Goal: Complete application form: Complete application form

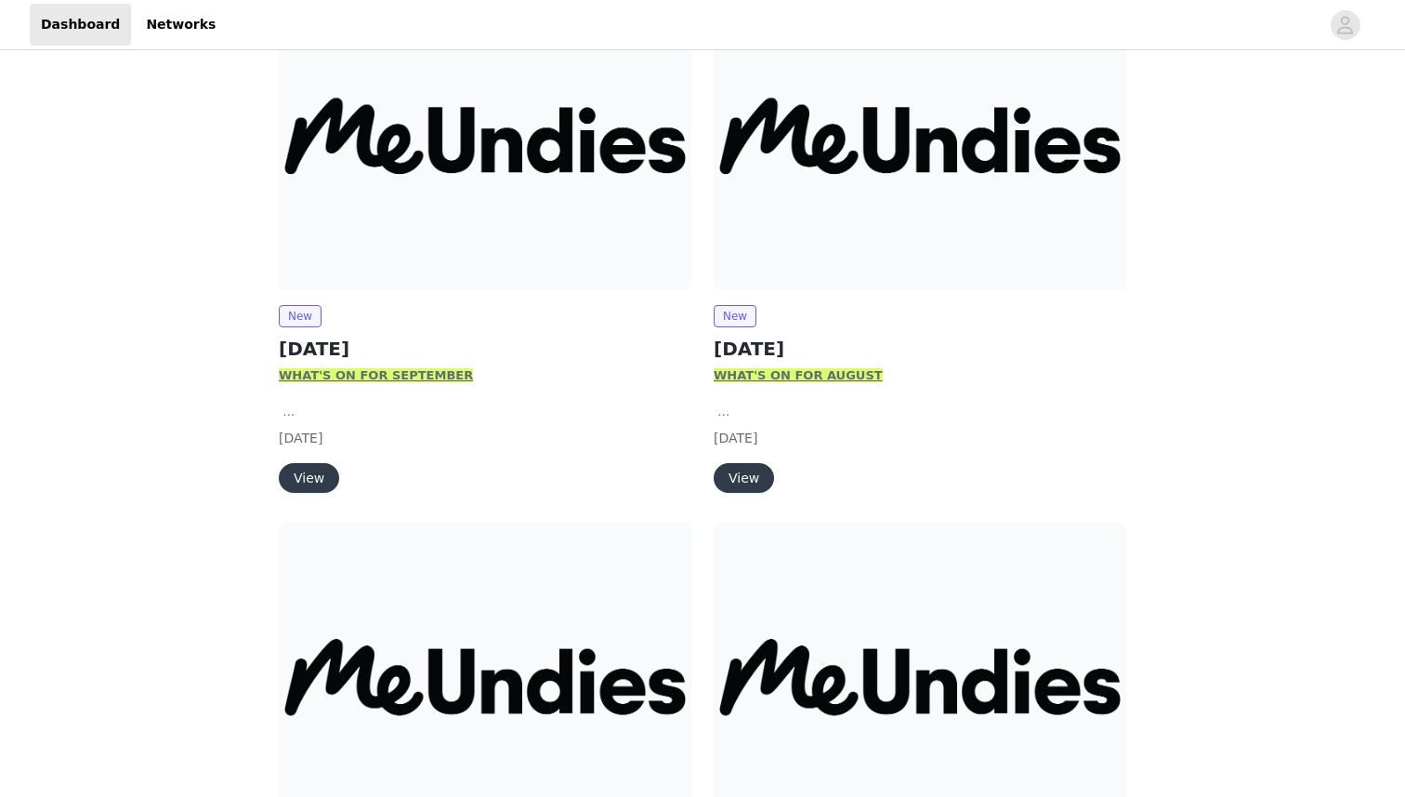
scroll to position [333, 0]
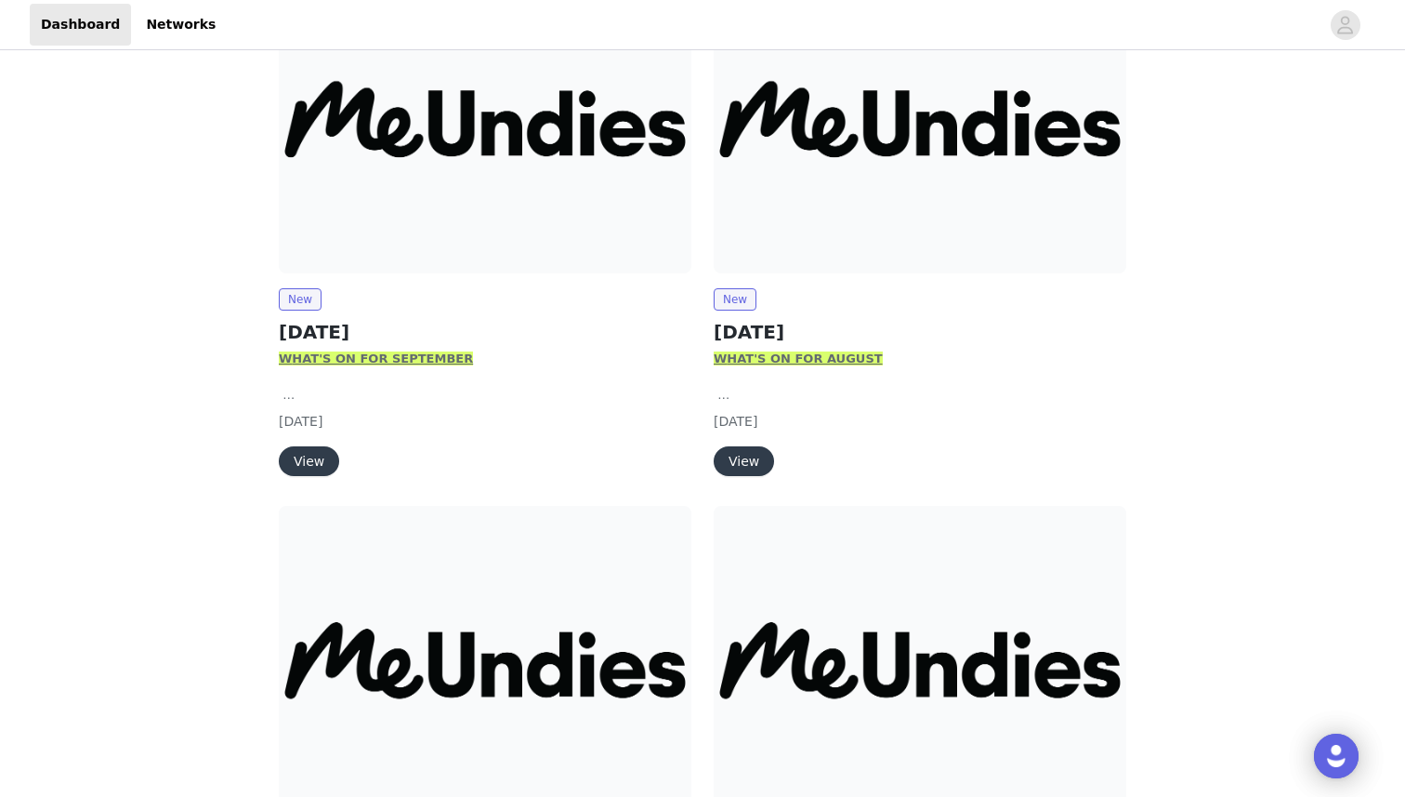
click at [321, 457] on button "View" at bounding box center [309, 461] width 60 height 30
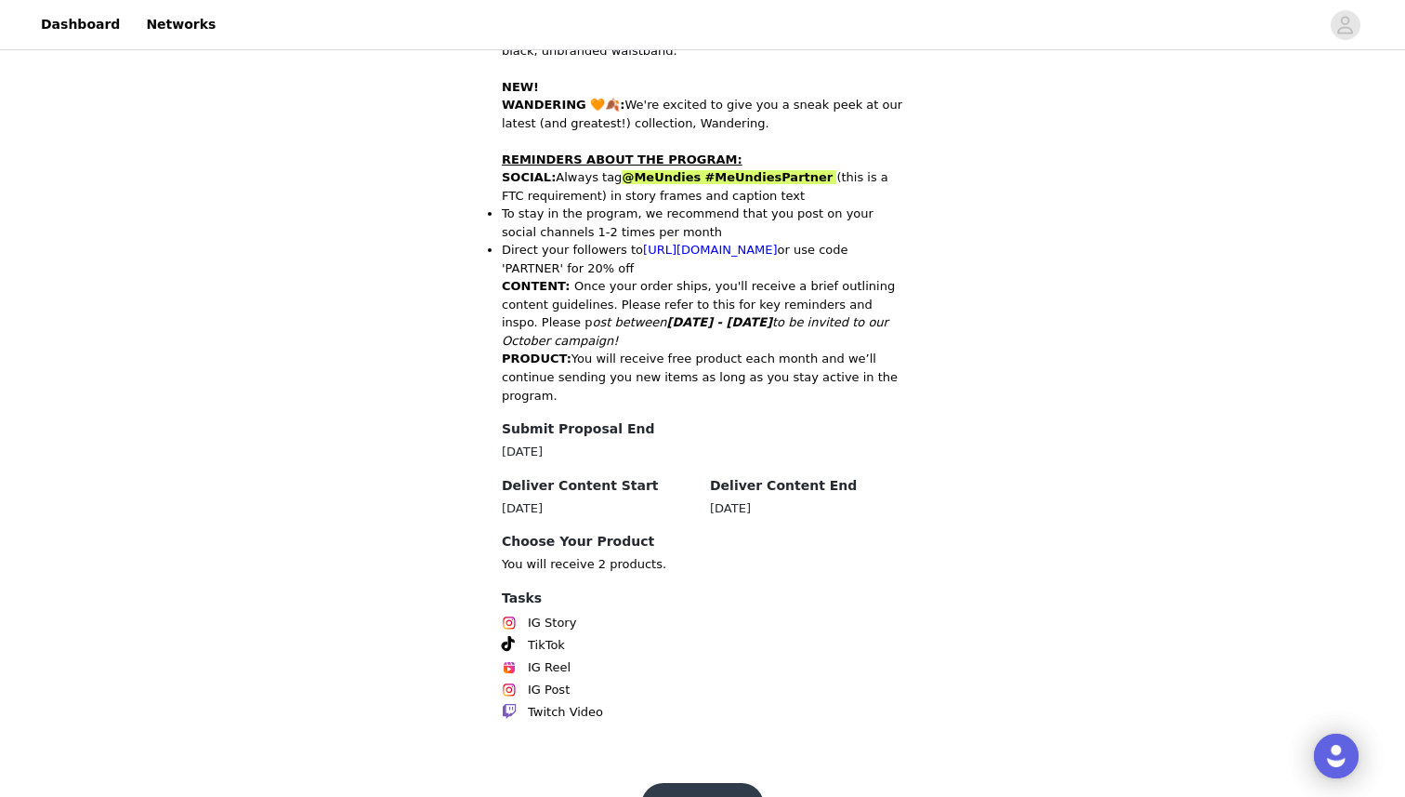
scroll to position [889, 0]
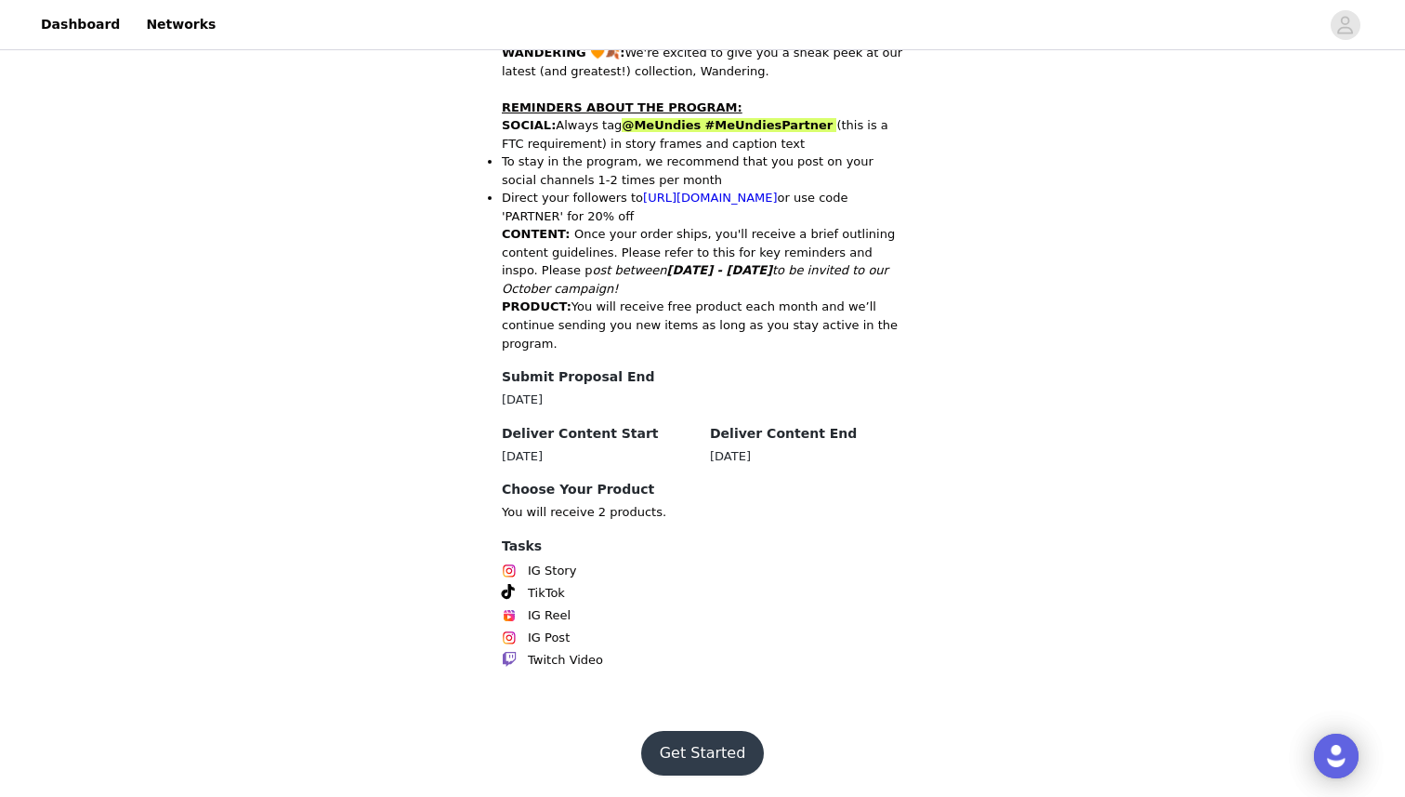
click at [703, 747] on button "Get Started" at bounding box center [703, 753] width 124 height 45
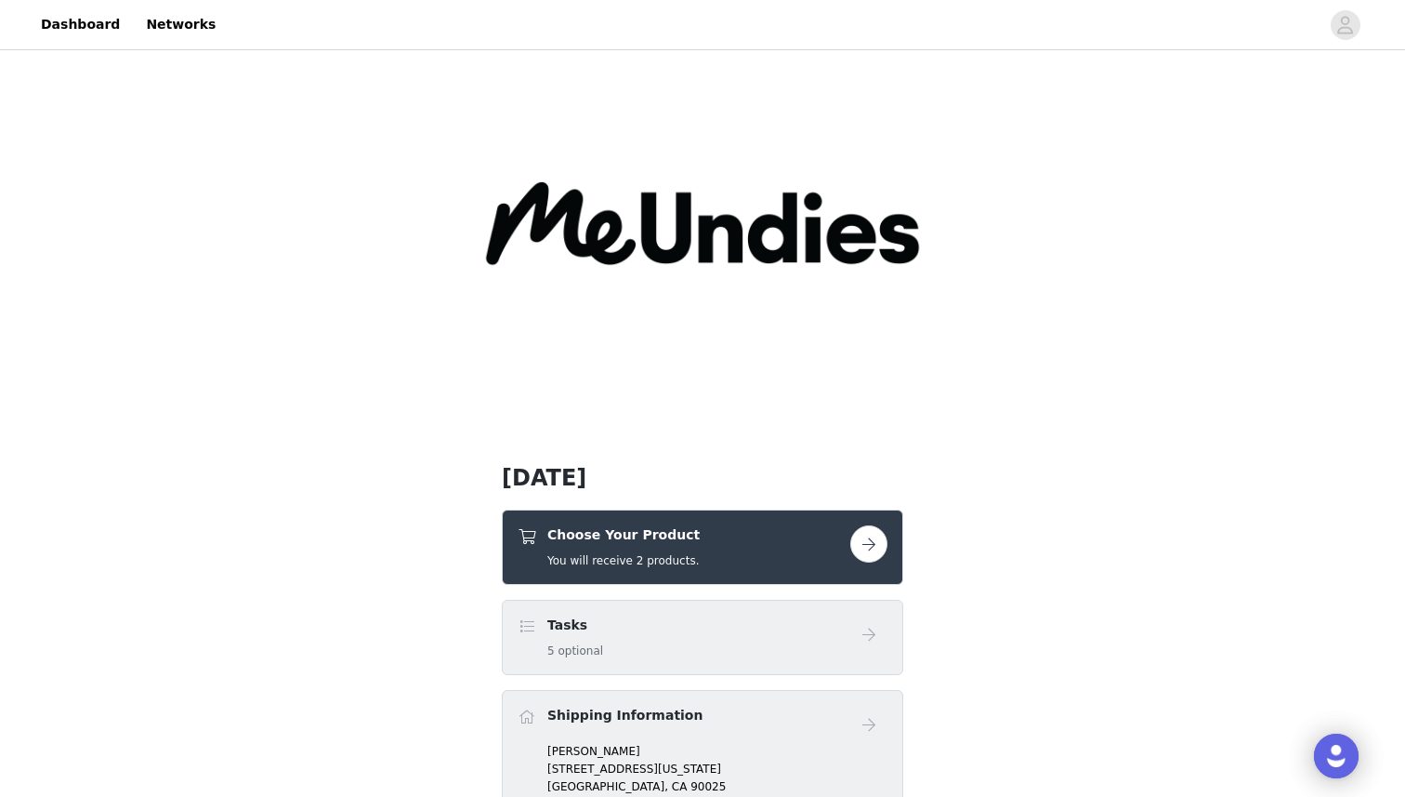
scroll to position [75, 0]
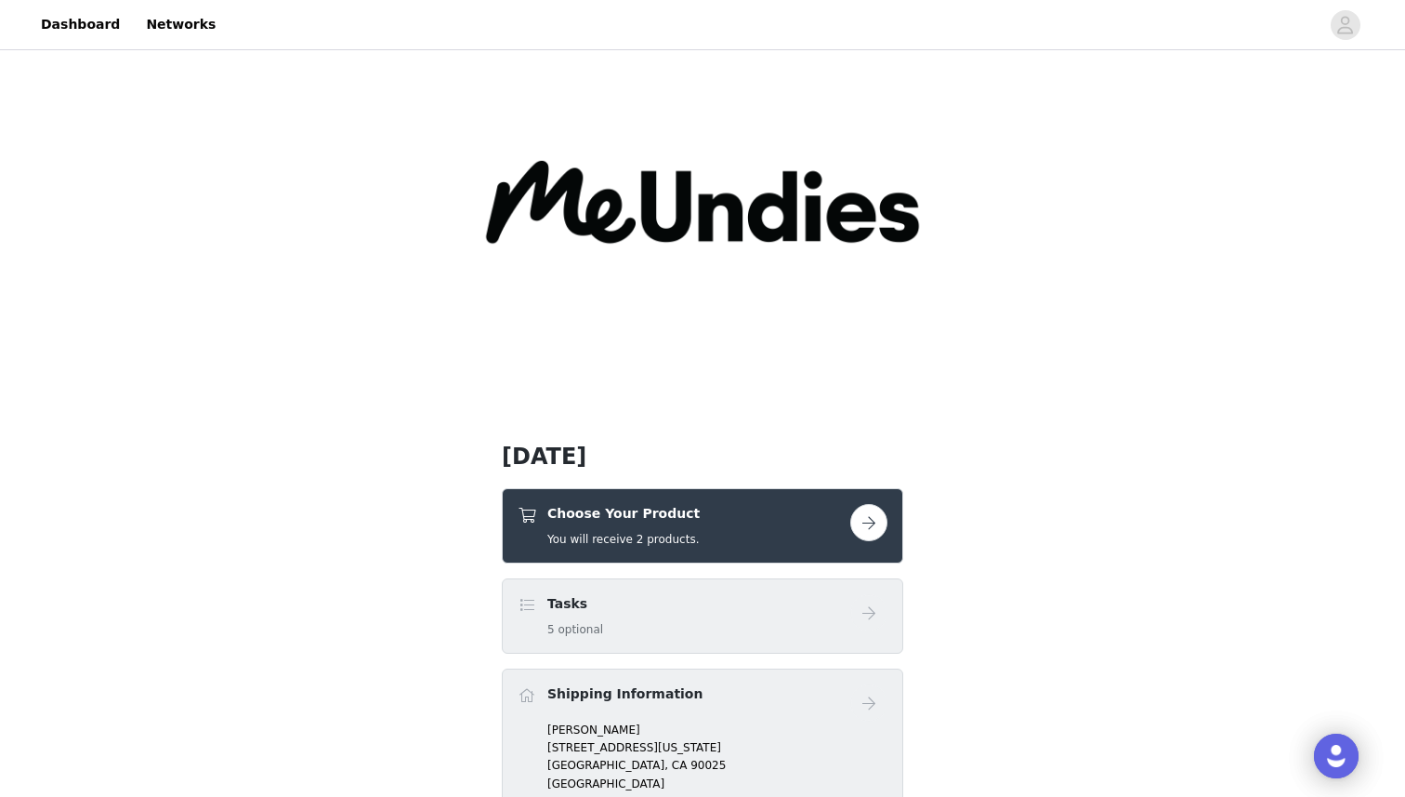
click at [902, 518] on div "Choose Your Product You will receive 2 products." at bounding box center [703, 525] width 402 height 75
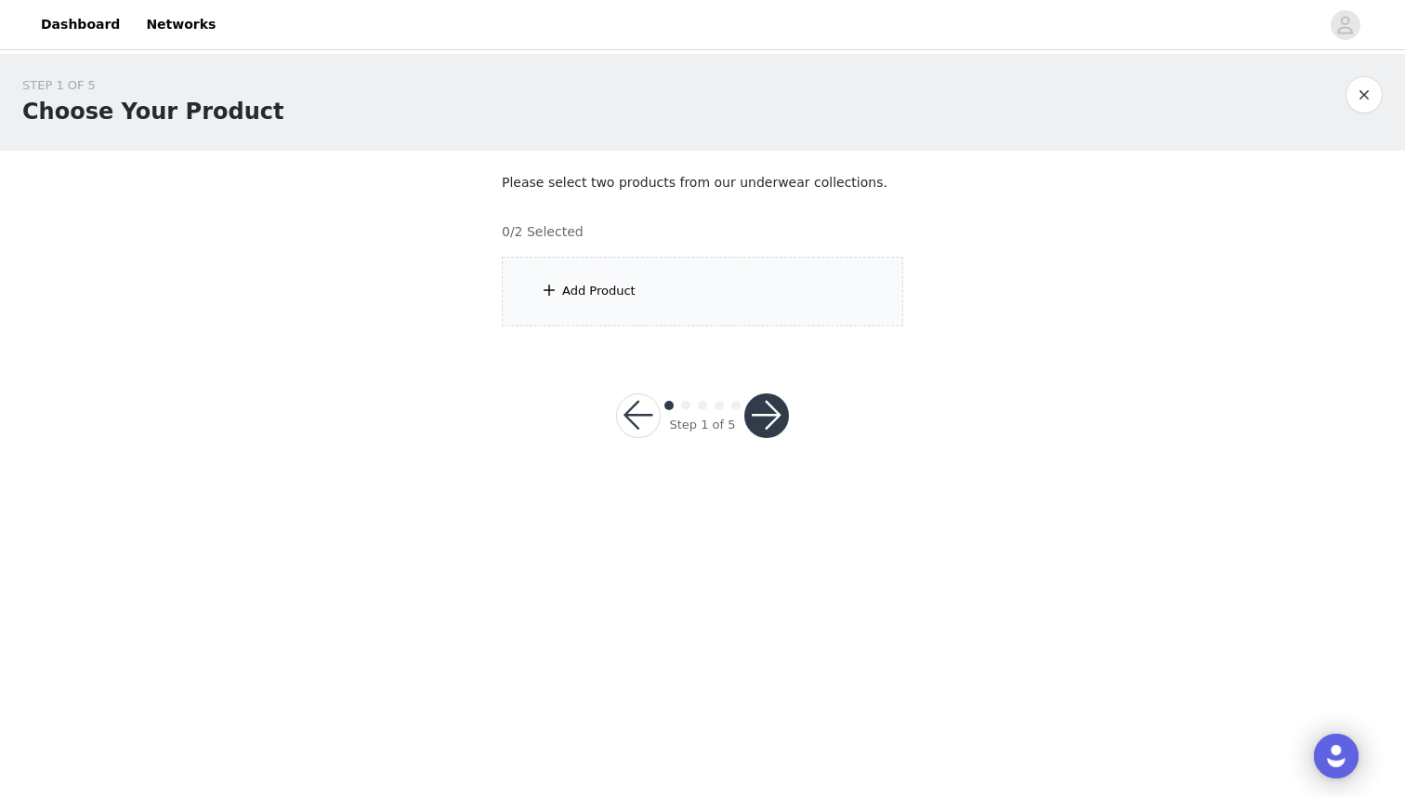
click at [678, 270] on div "Add Product" at bounding box center [703, 292] width 402 height 70
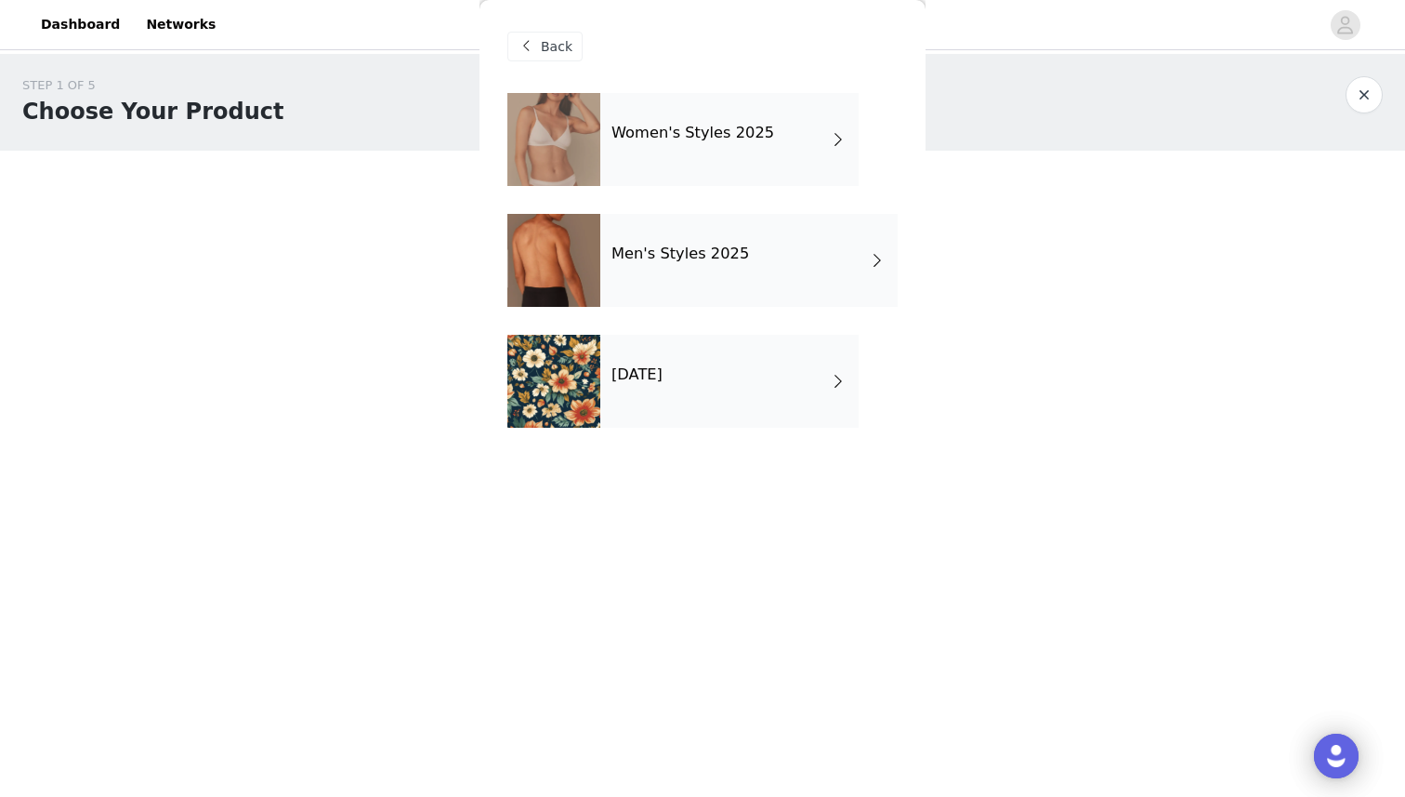
click at [698, 160] on div "Women's Styles 2025" at bounding box center [729, 139] width 258 height 93
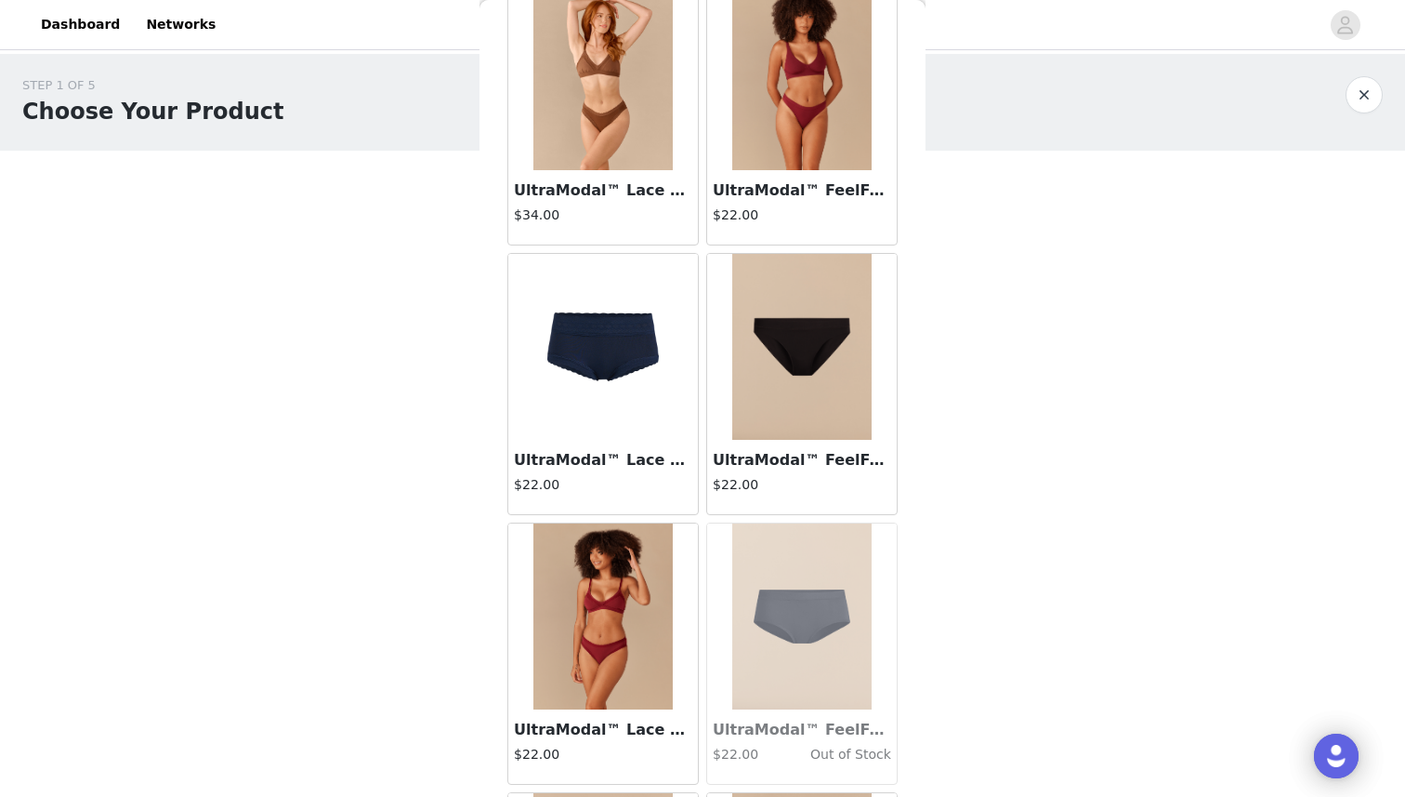
scroll to position [2047, 0]
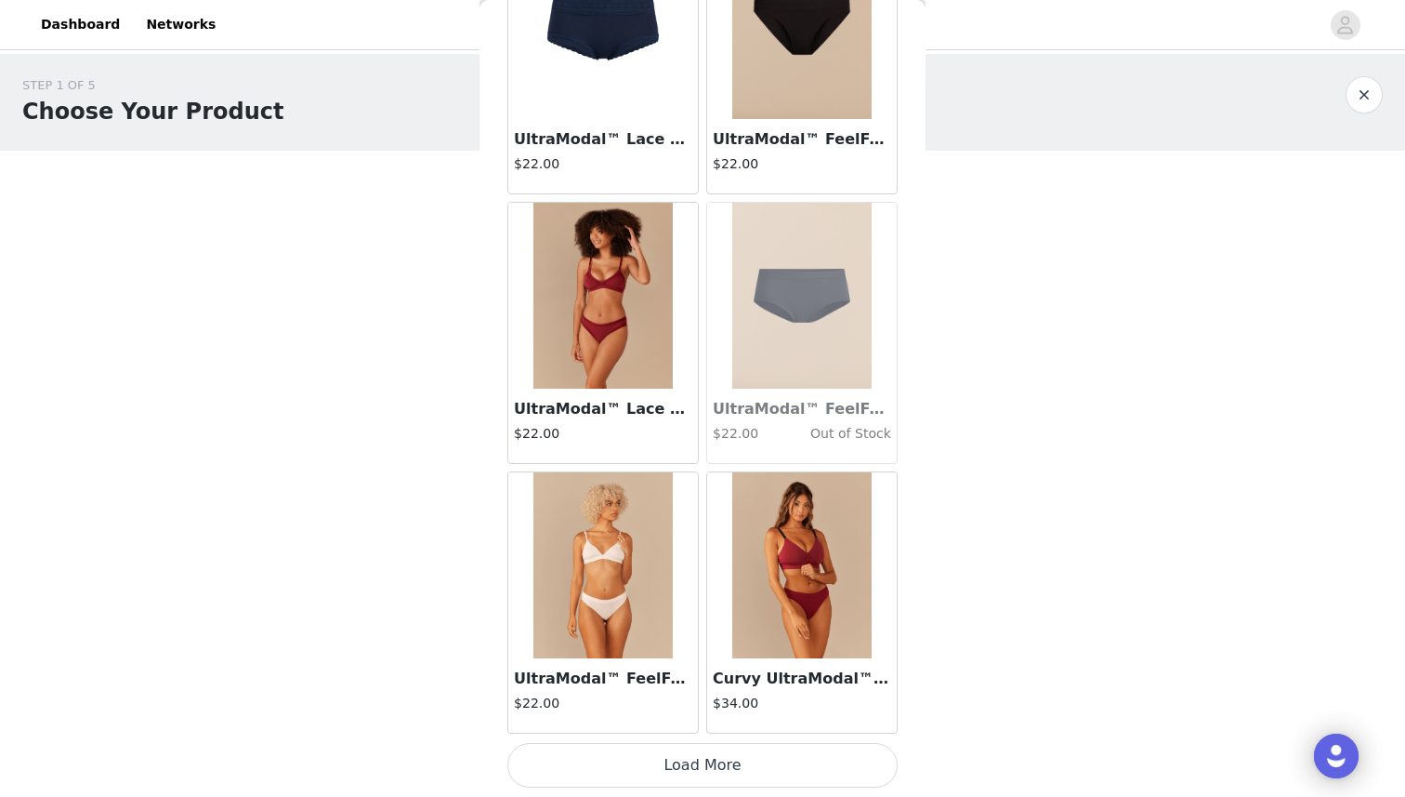
click at [635, 761] on button "Load More" at bounding box center [702, 765] width 390 height 45
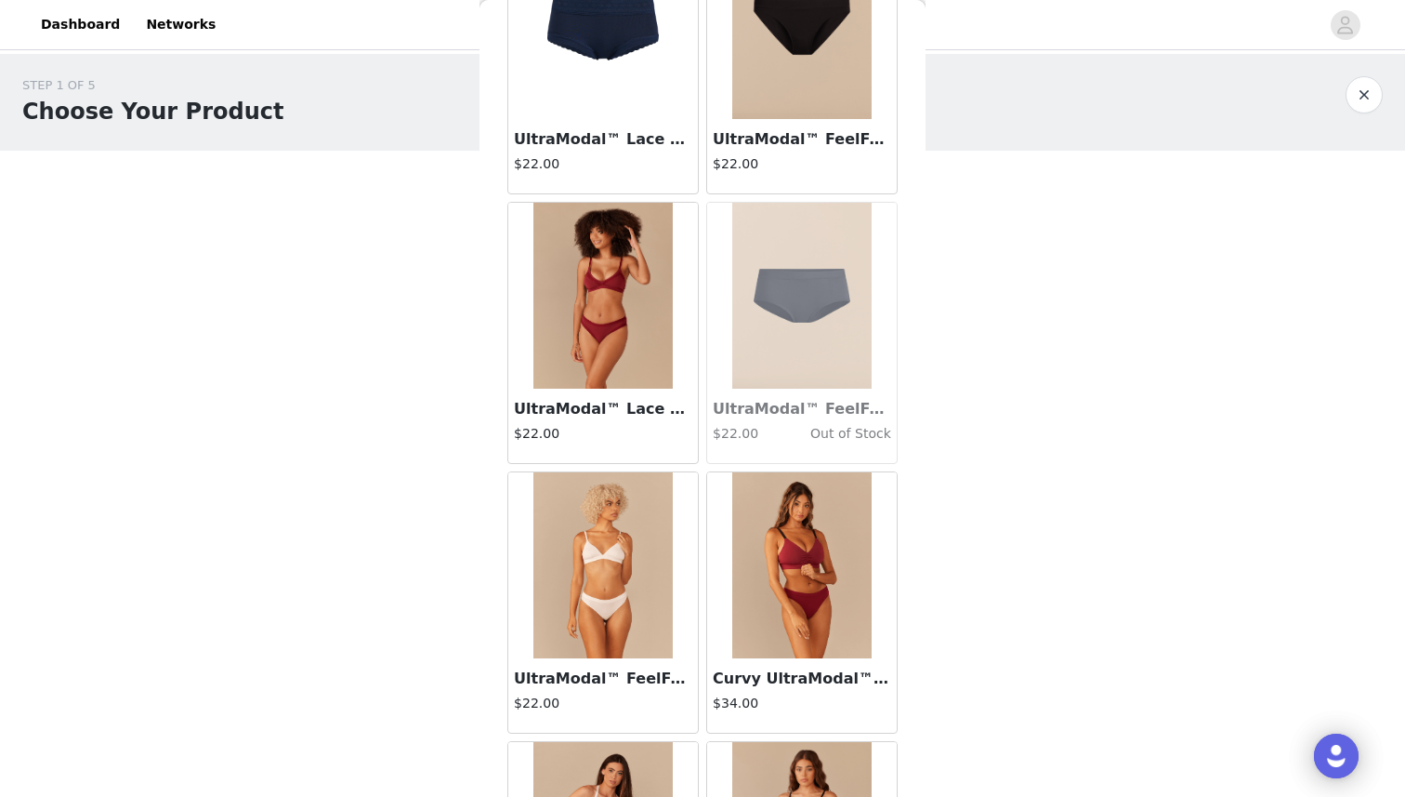
click at [593, 588] on img at bounding box center [602, 565] width 139 height 186
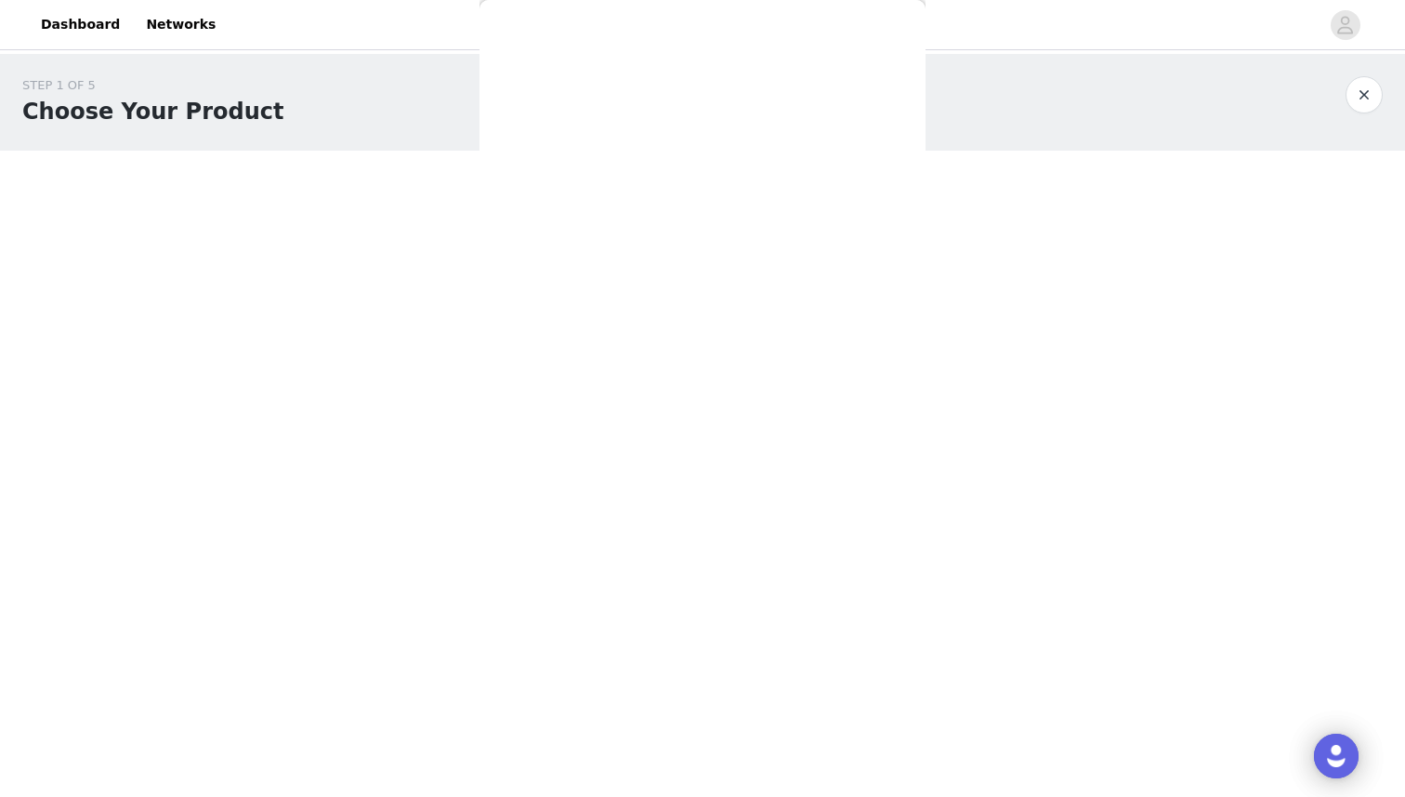
scroll to position [0, 0]
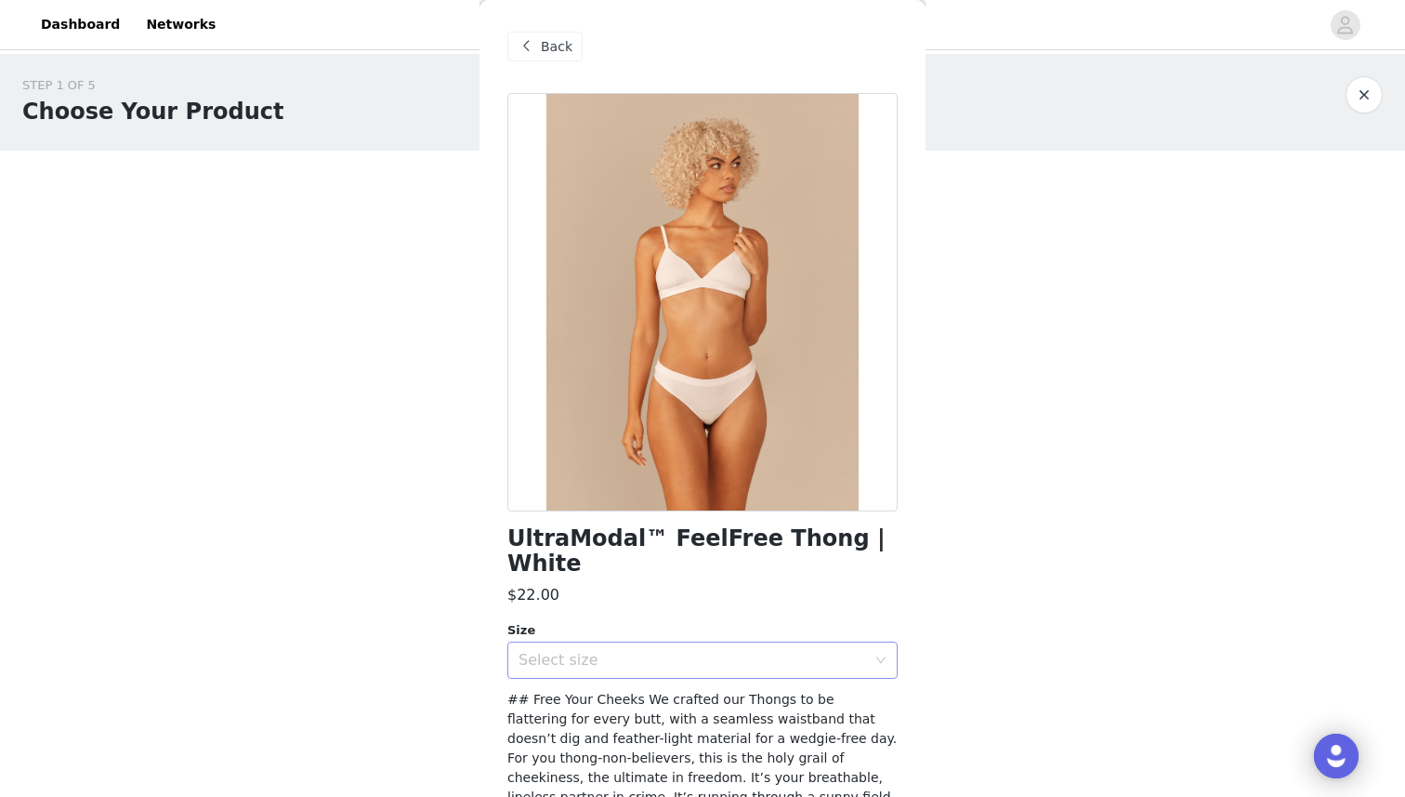
click at [596, 651] on div "Select size" at bounding box center [693, 660] width 348 height 19
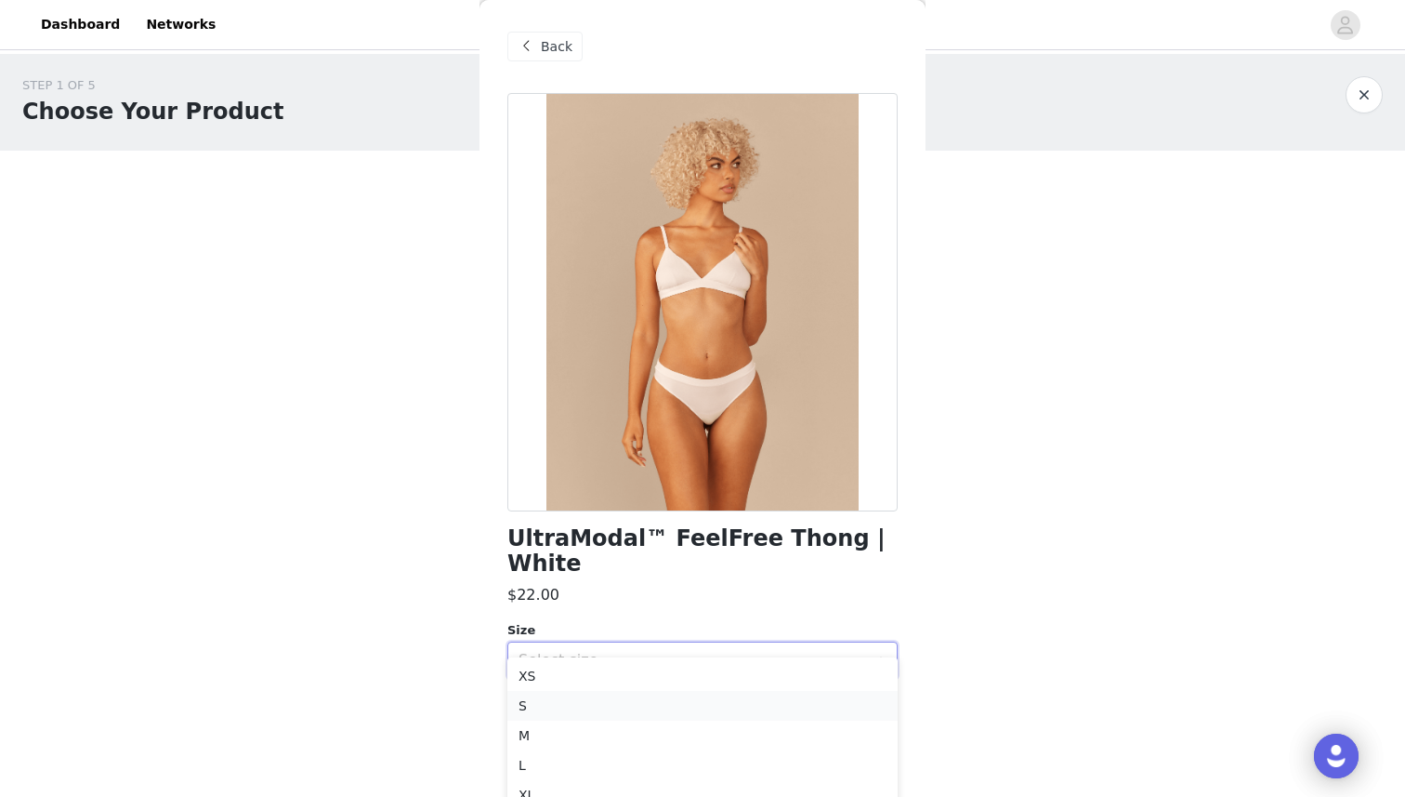
click at [584, 704] on li "S" at bounding box center [702, 706] width 390 height 30
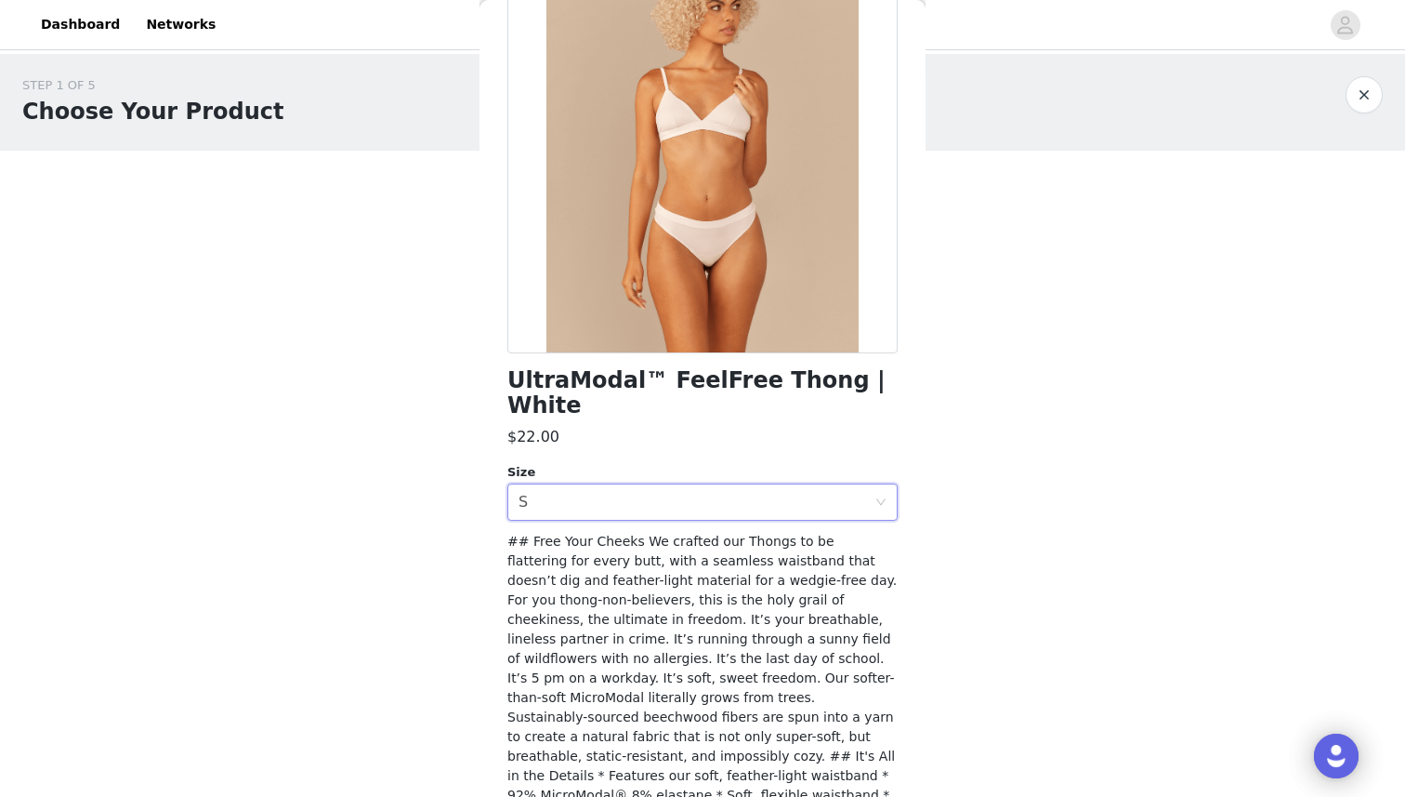
scroll to position [238, 0]
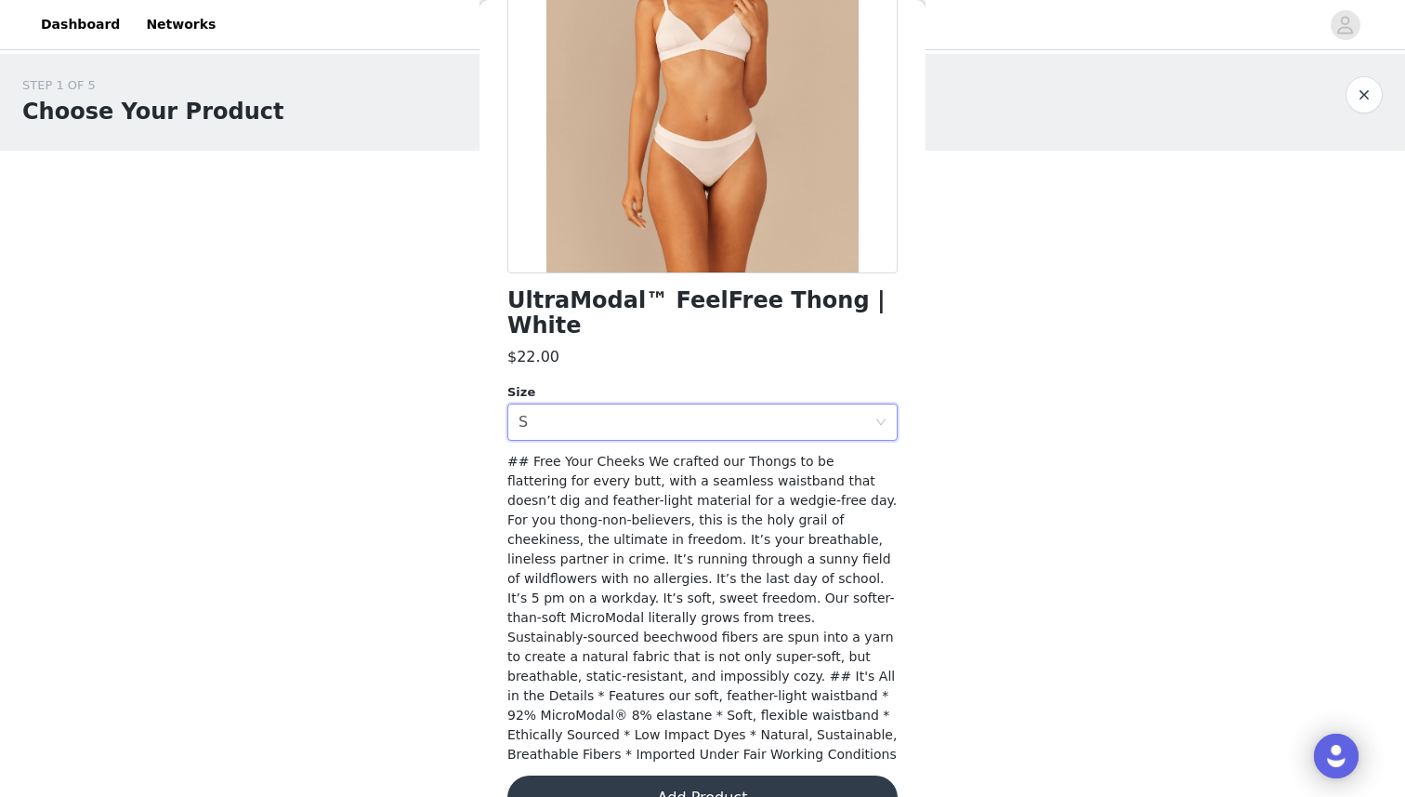
click at [650, 775] on button "Add Product" at bounding box center [702, 797] width 390 height 45
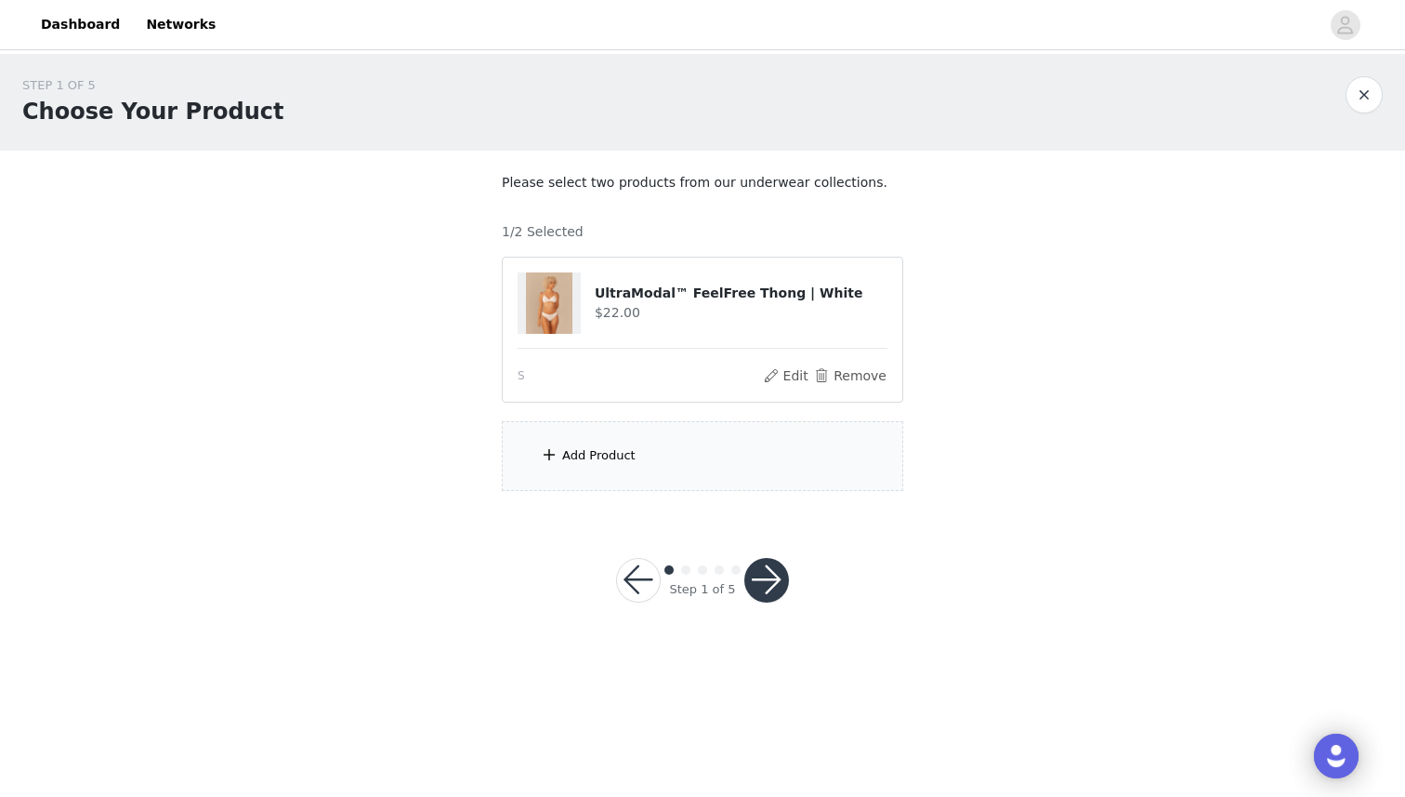
click at [666, 467] on div "Add Product" at bounding box center [703, 456] width 402 height 70
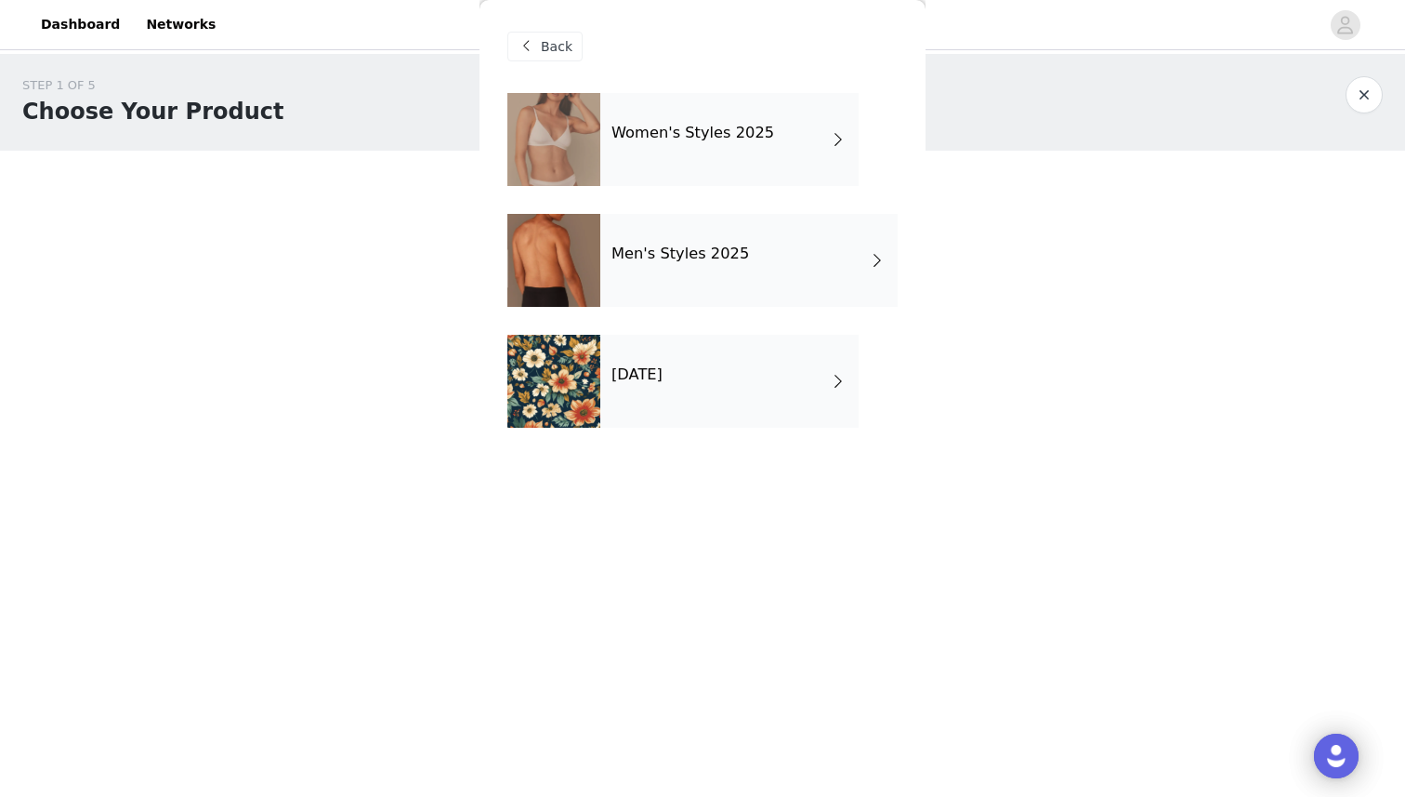
click at [661, 387] on div "[DATE]" at bounding box center [729, 381] width 258 height 93
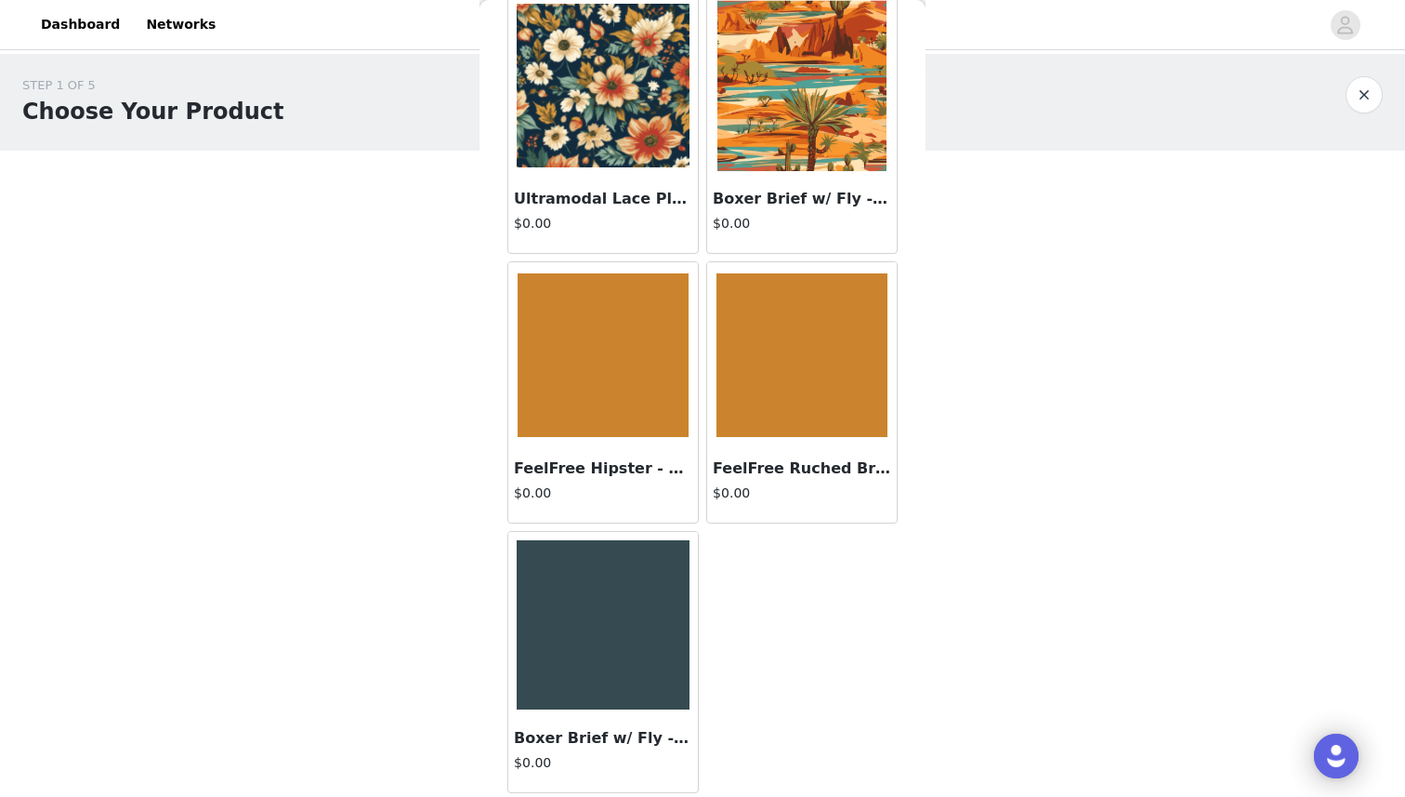
scroll to position [0, 0]
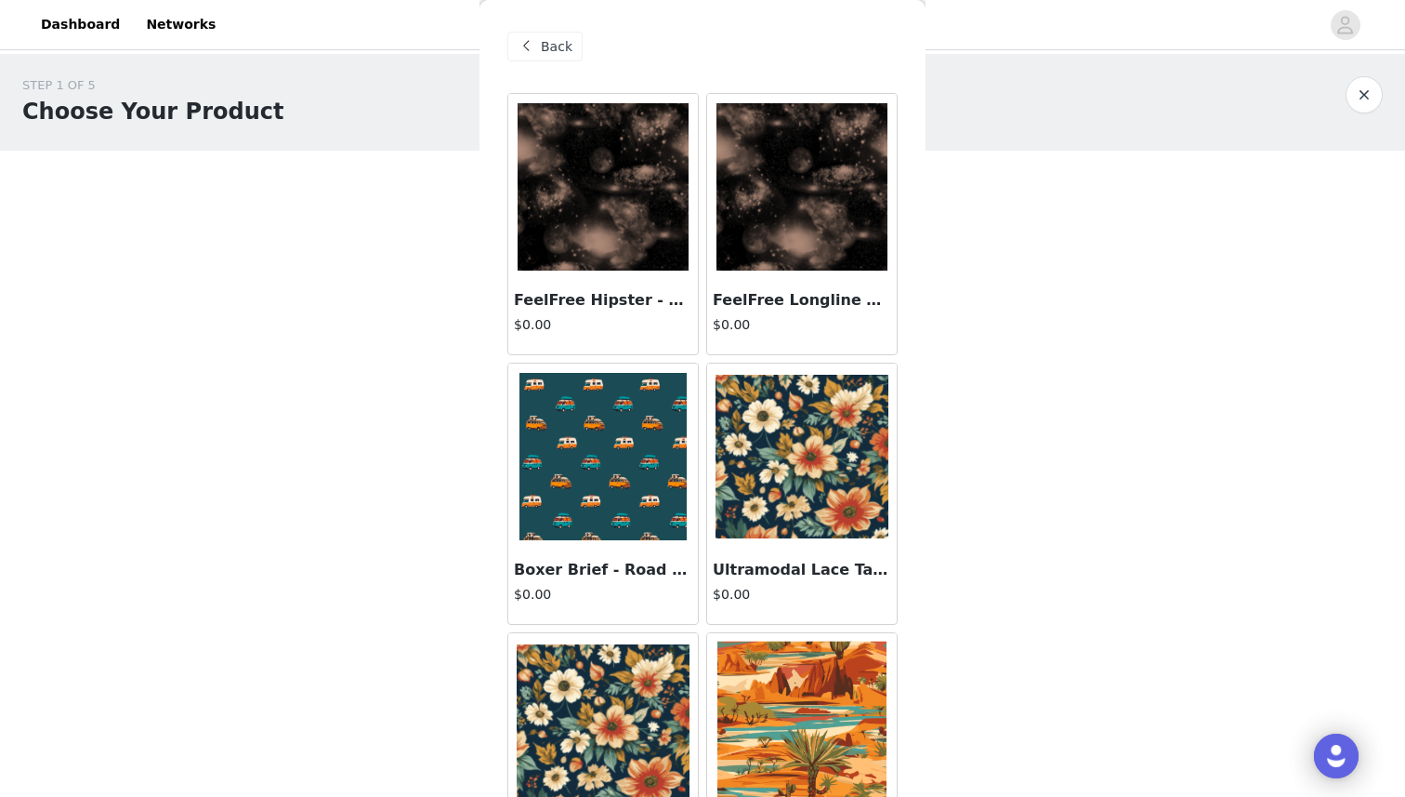
click at [524, 61] on div "Back" at bounding box center [702, 46] width 390 height 93
click at [527, 50] on span at bounding box center [526, 46] width 22 height 22
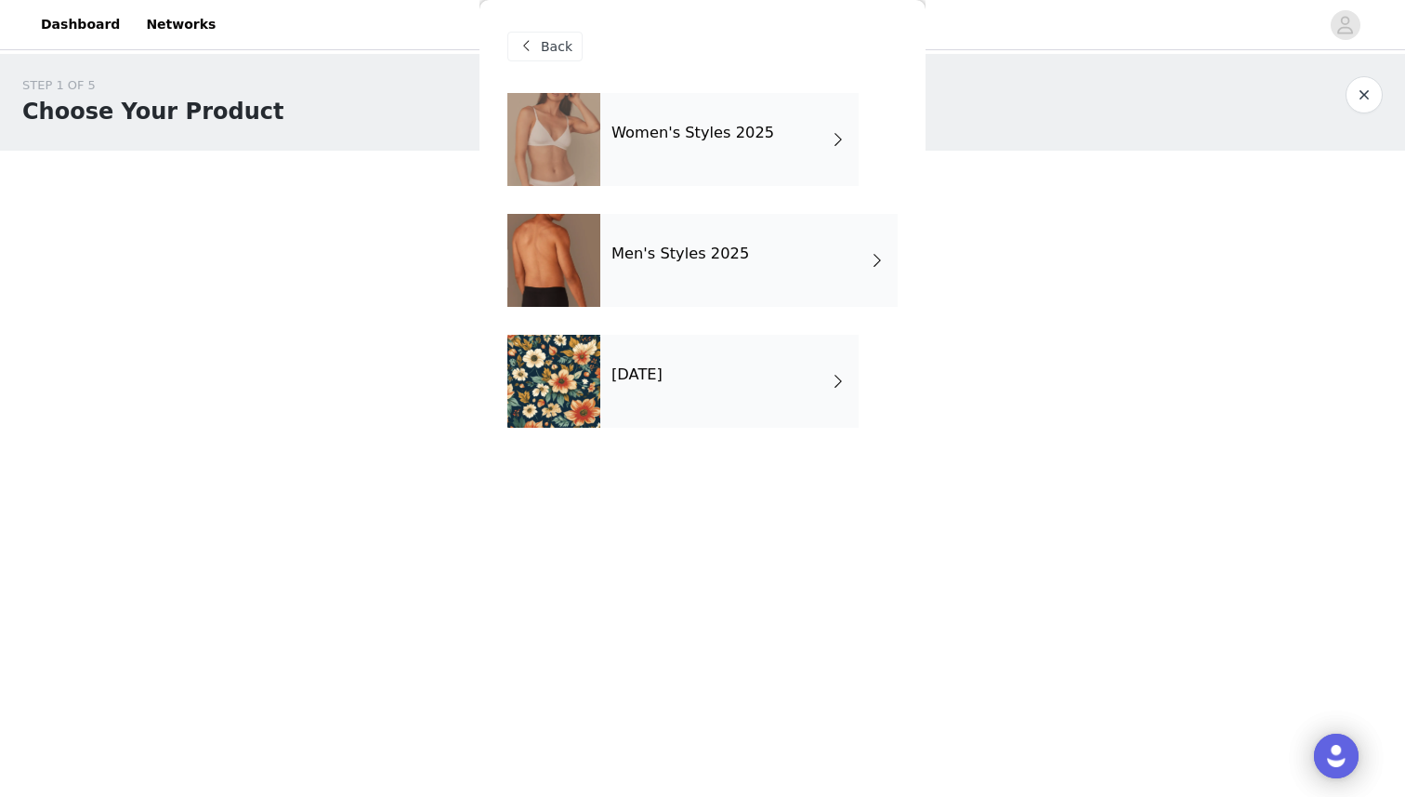
click at [668, 222] on div "Men's Styles 2025" at bounding box center [748, 260] width 297 height 93
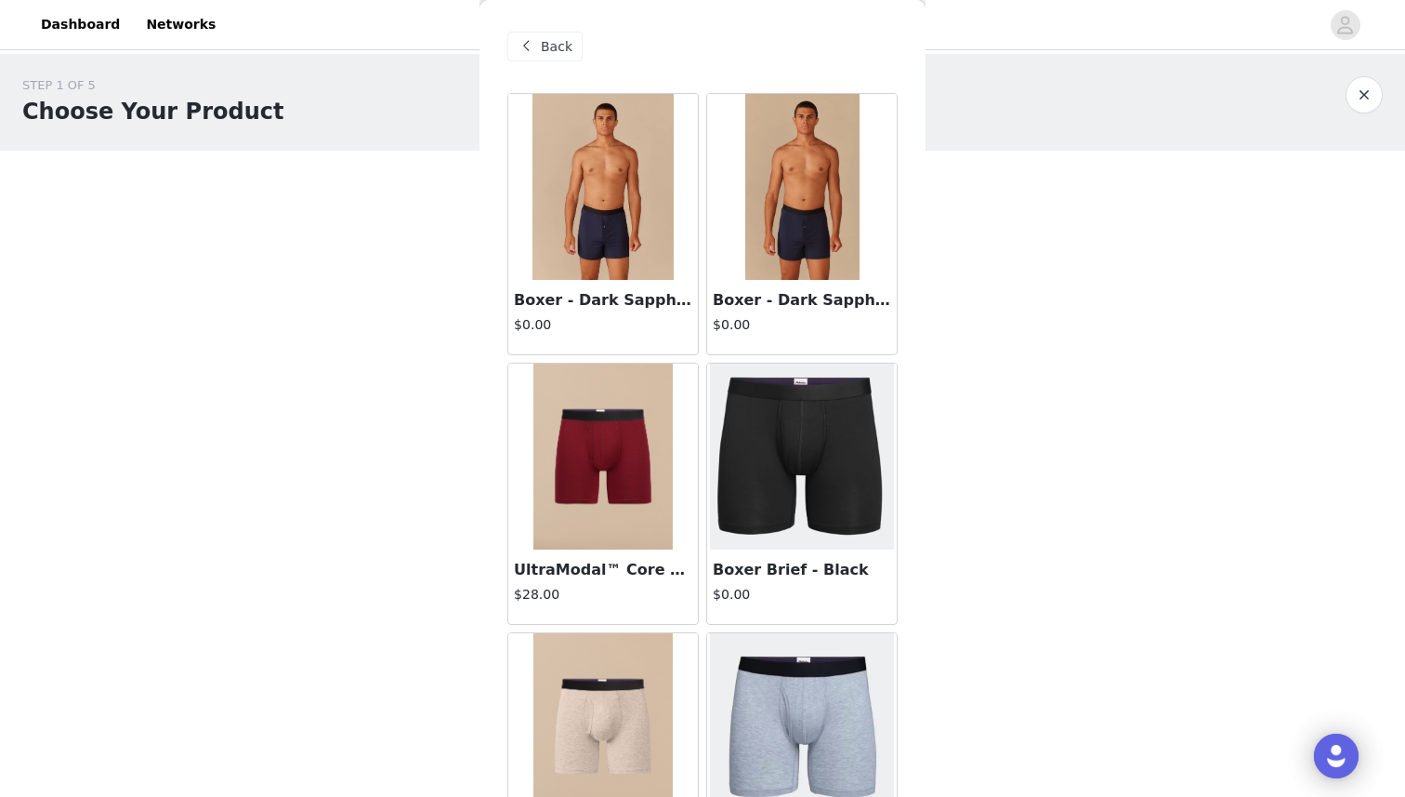
click at [597, 251] on img at bounding box center [603, 187] width 141 height 186
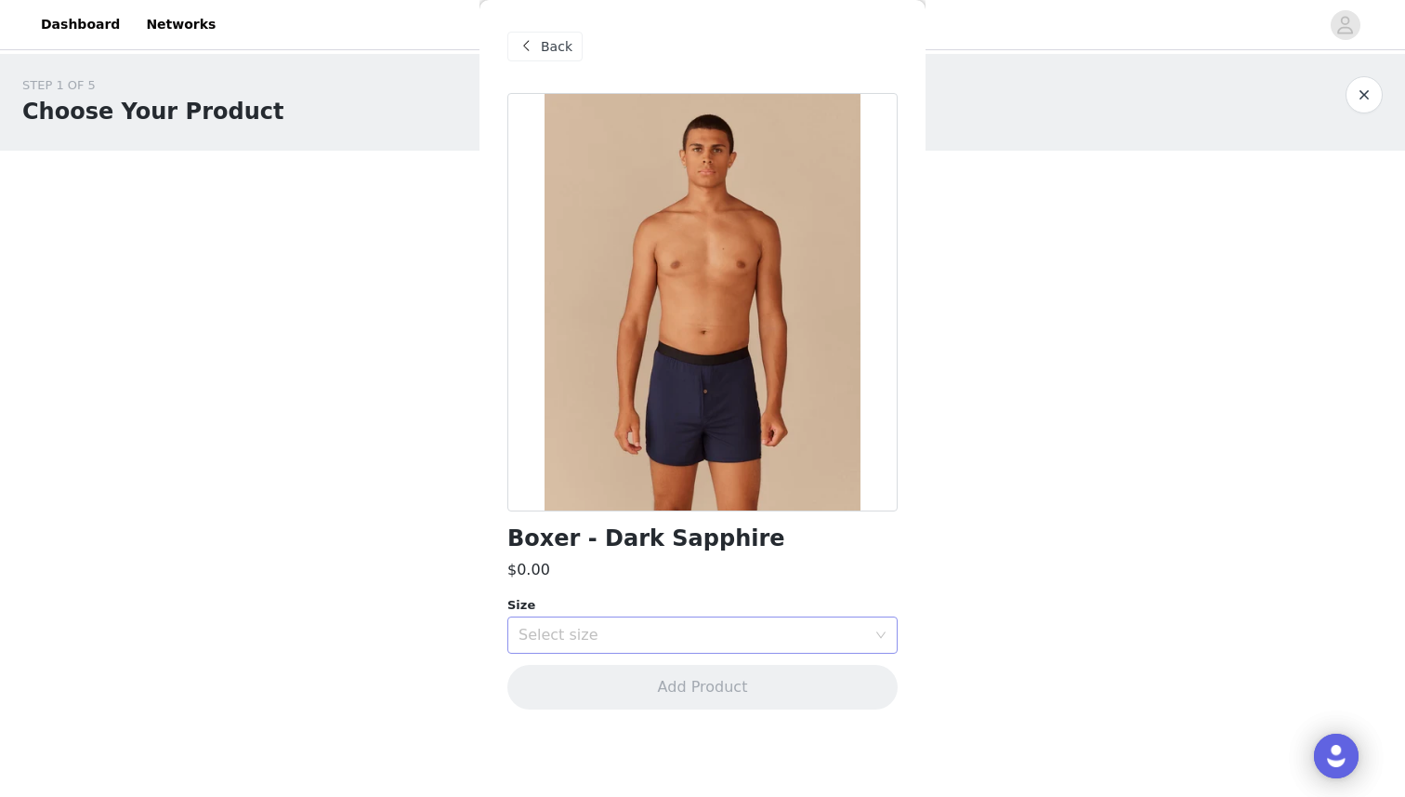
click at [679, 649] on div "Select size" at bounding box center [697, 634] width 356 height 35
click at [633, 676] on li "S" at bounding box center [702, 676] width 390 height 30
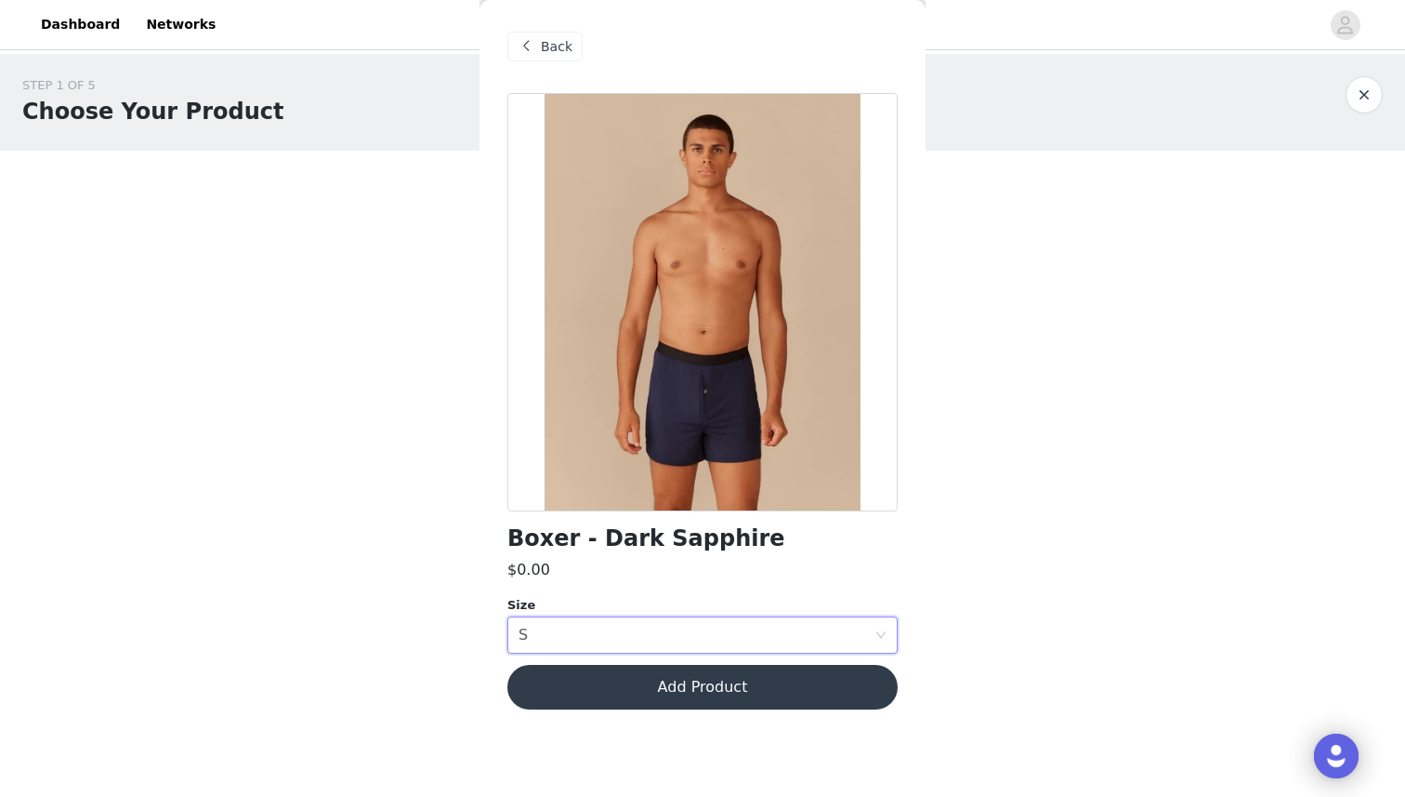
click at [630, 699] on button "Add Product" at bounding box center [702, 687] width 390 height 45
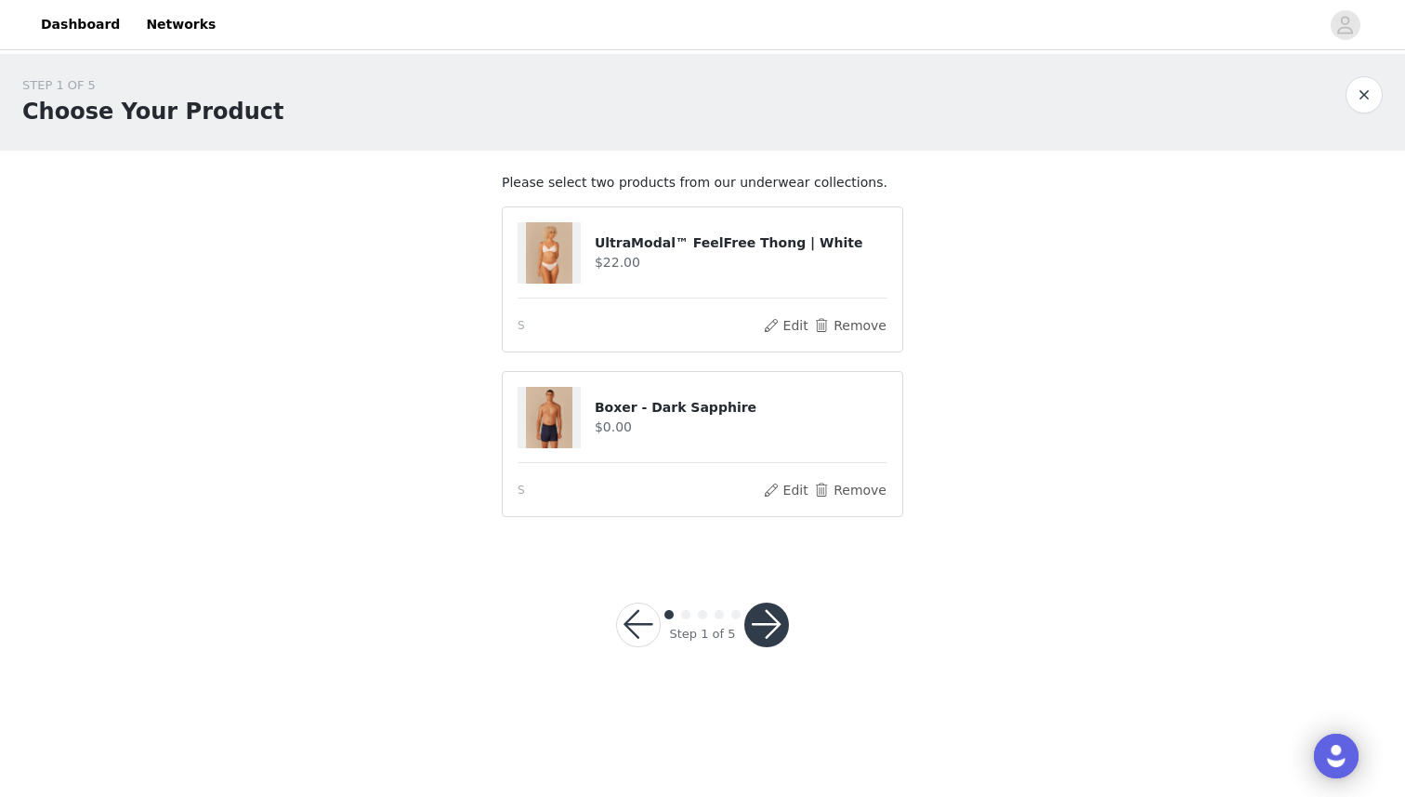
click at [767, 631] on button "button" at bounding box center [766, 624] width 45 height 45
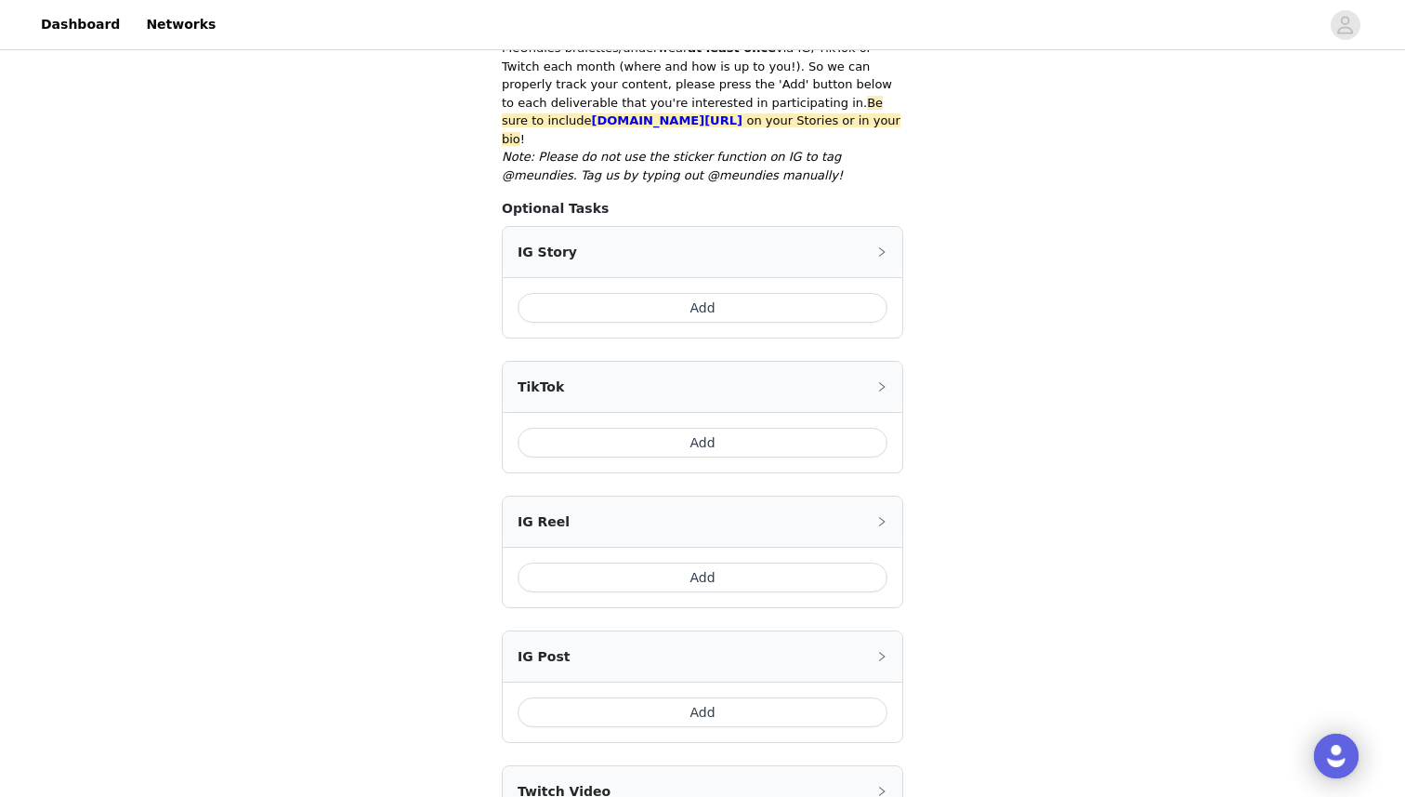
scroll to position [632, 0]
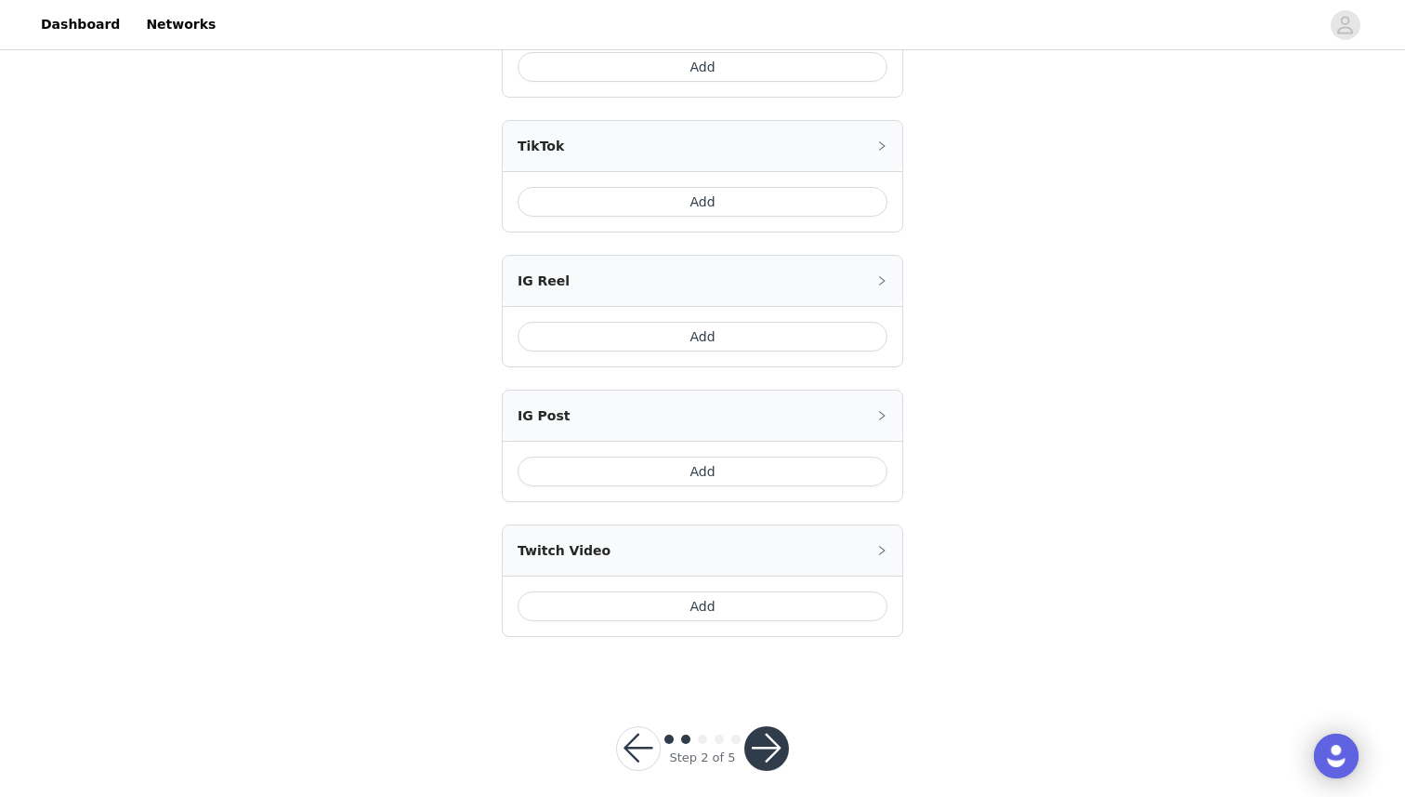
click at [760, 728] on button "button" at bounding box center [766, 748] width 45 height 45
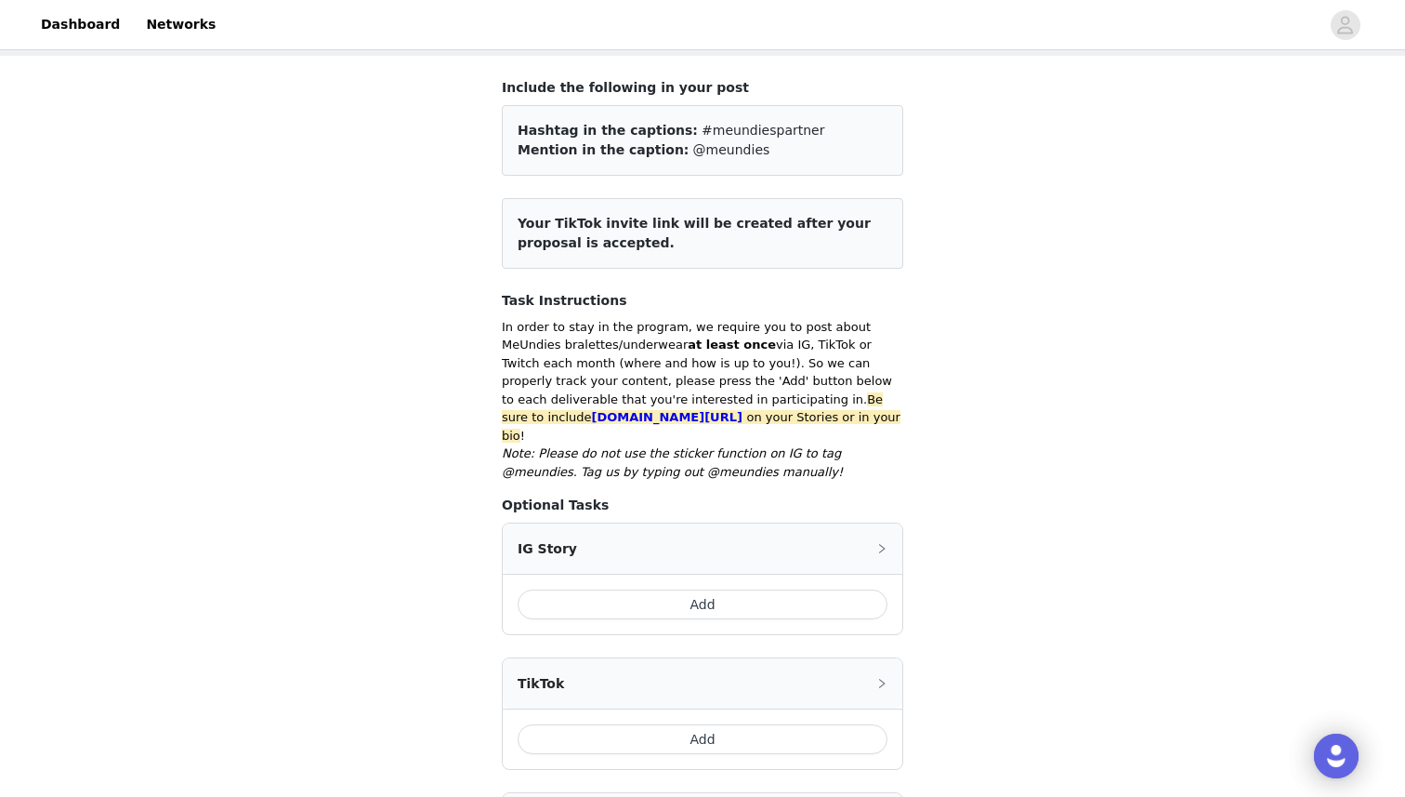
scroll to position [0, 0]
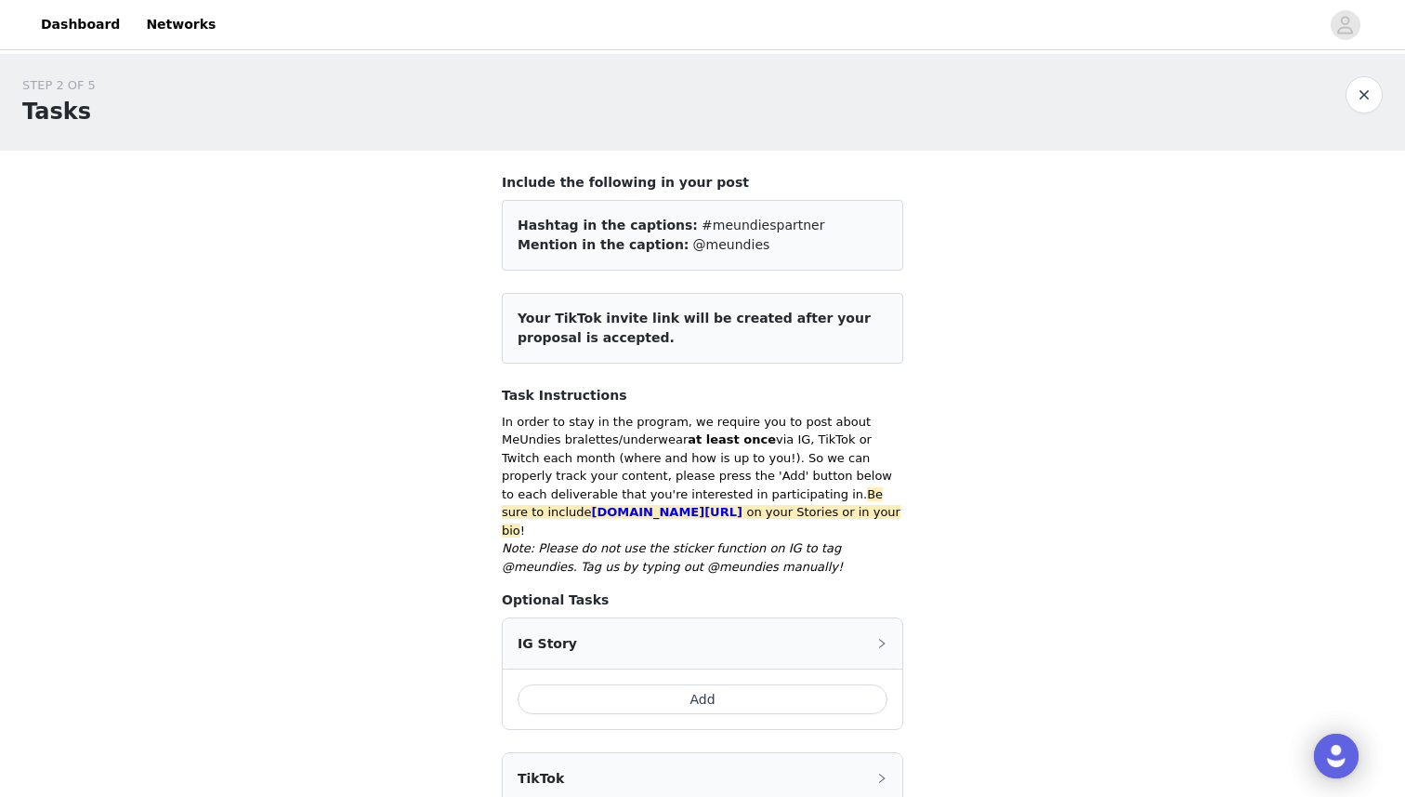
click at [690, 684] on button "Add" at bounding box center [703, 699] width 370 height 30
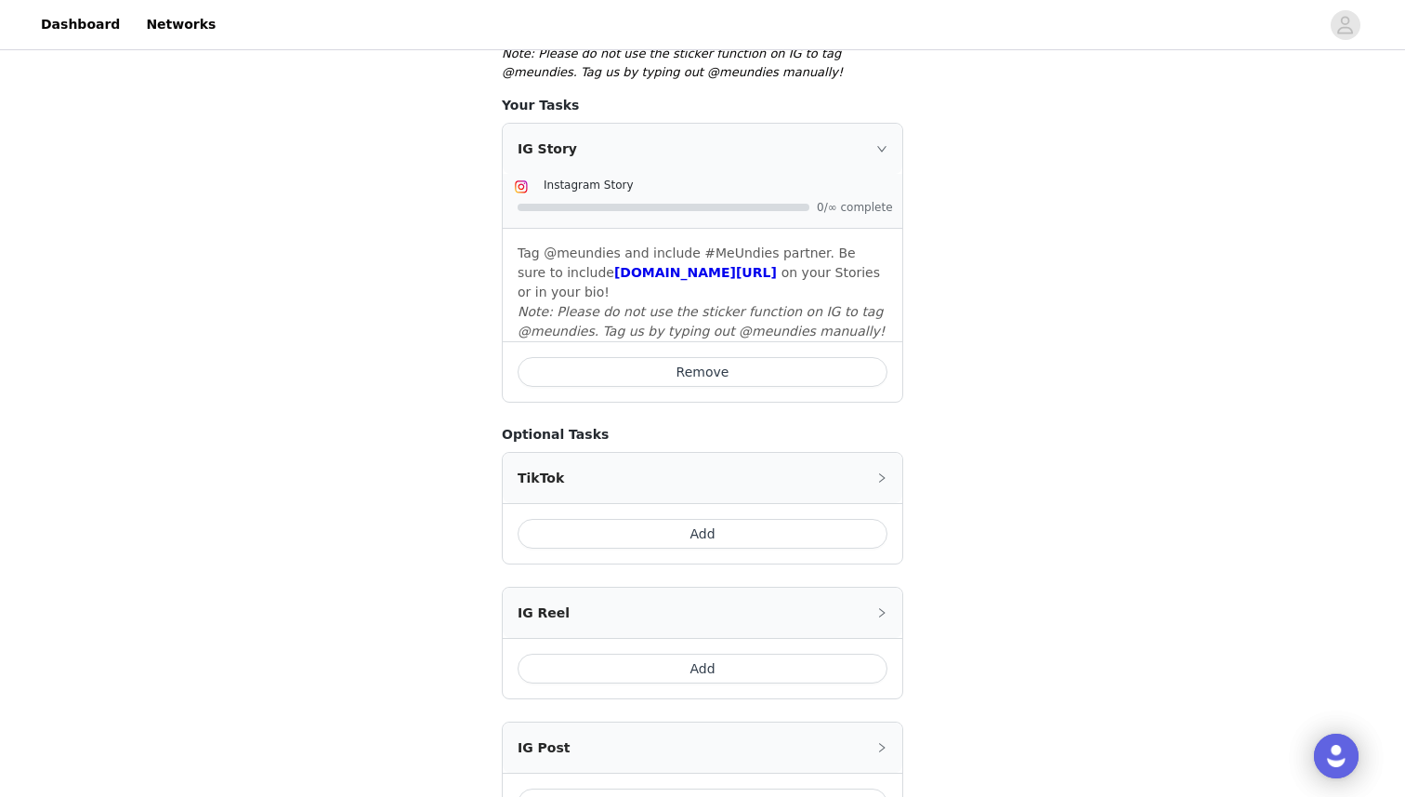
scroll to position [826, 0]
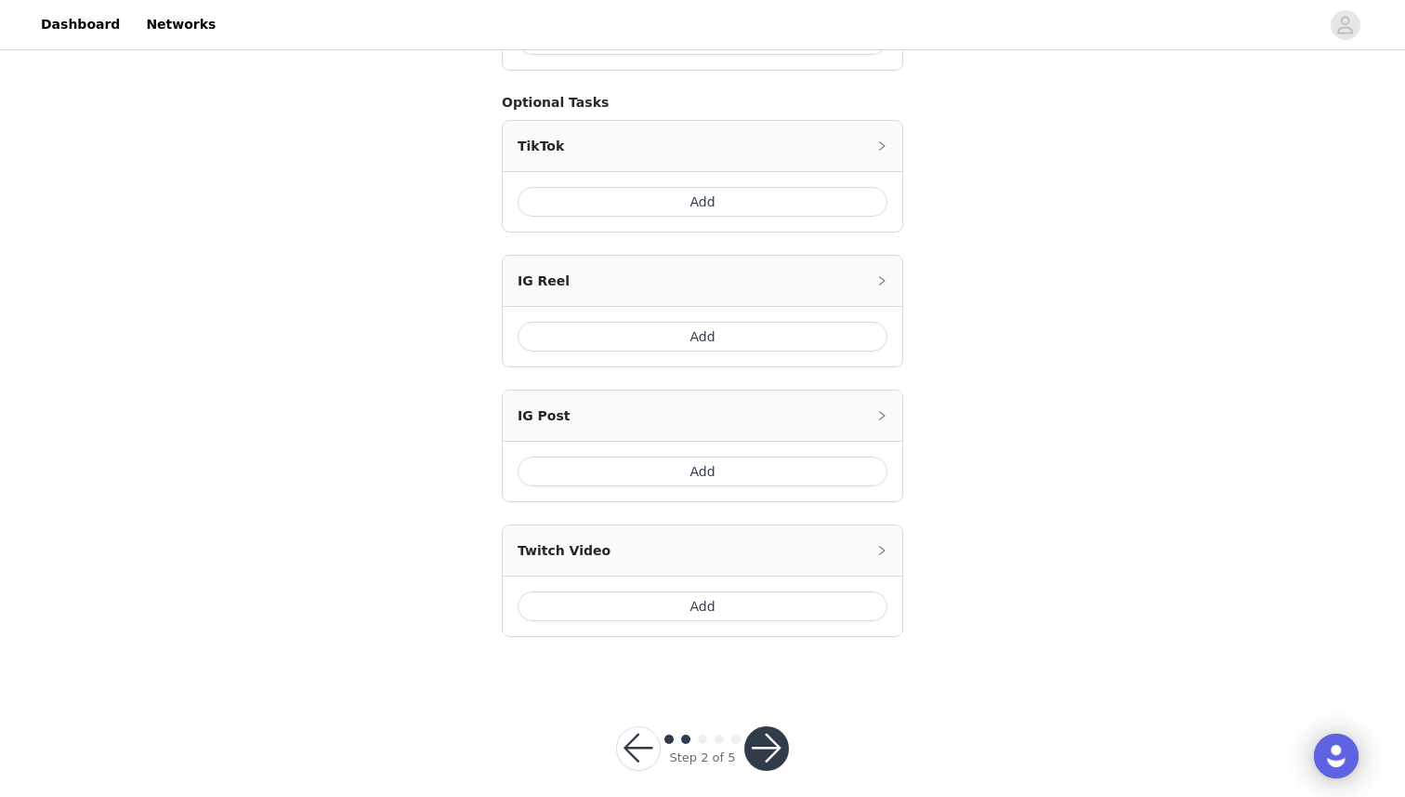
click at [759, 731] on button "button" at bounding box center [766, 748] width 45 height 45
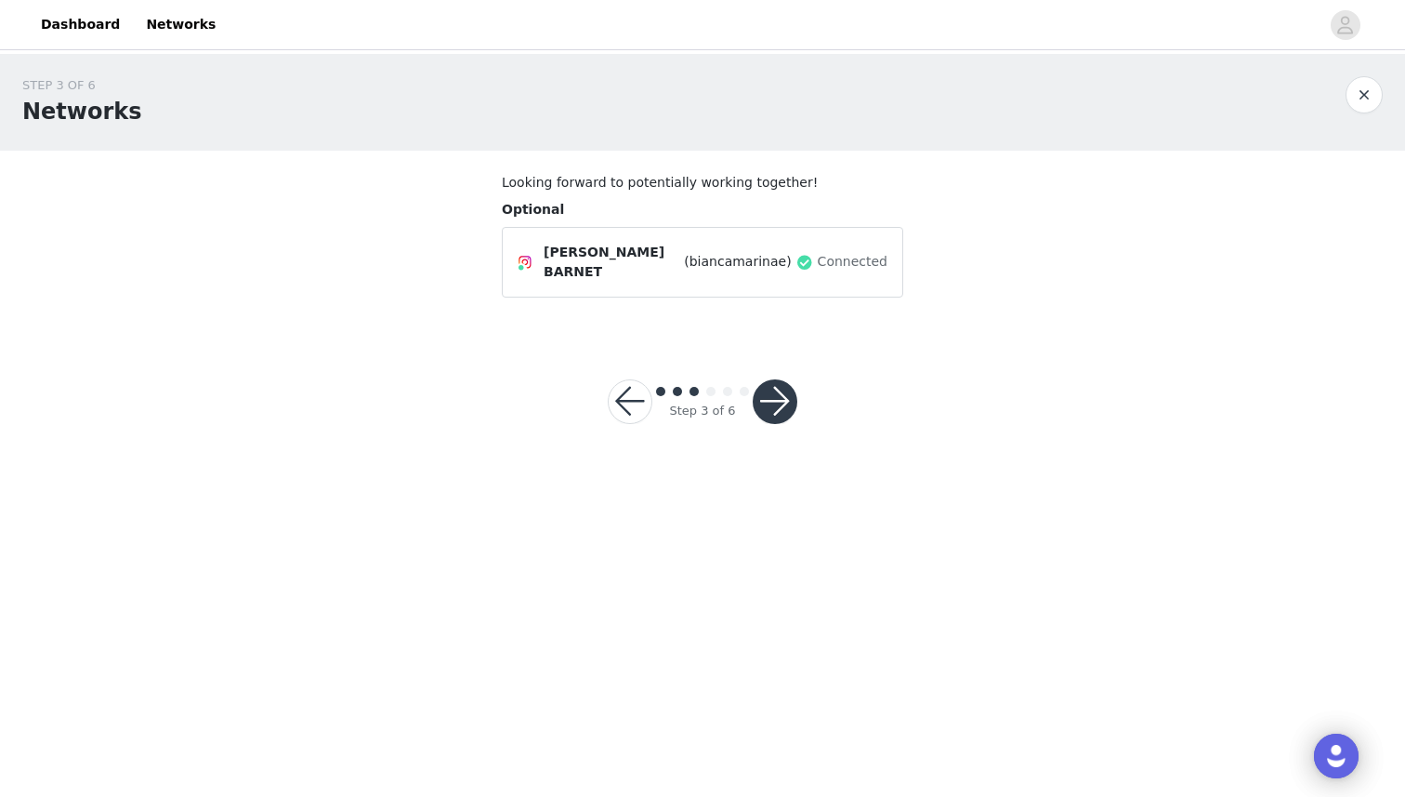
click at [783, 395] on button "button" at bounding box center [775, 401] width 45 height 45
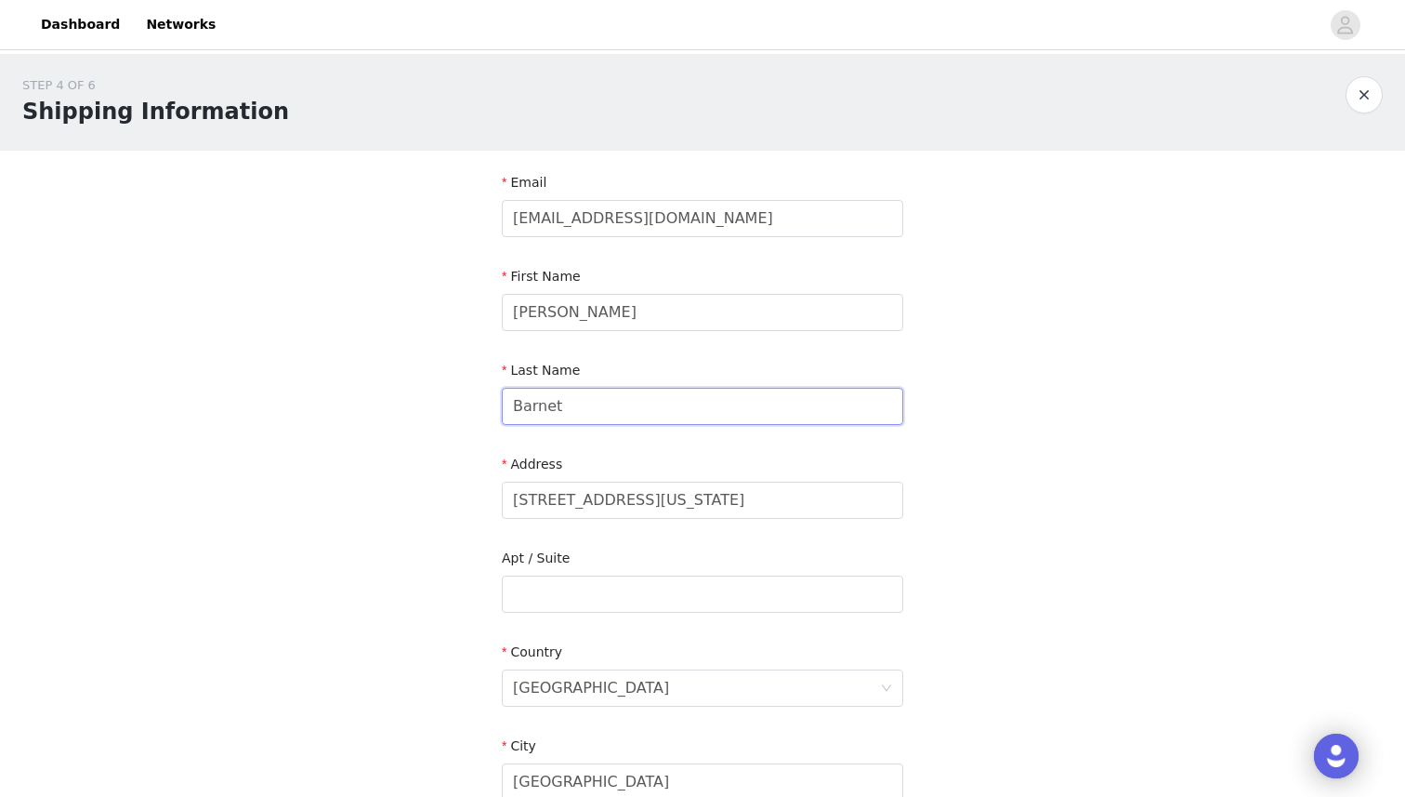
click at [783, 395] on input "Barnet" at bounding box center [703, 406] width 402 height 37
type input "[PERSON_NAME]"
click at [555, 499] on input "[STREET_ADDRESS][US_STATE]" at bounding box center [703, 499] width 402 height 37
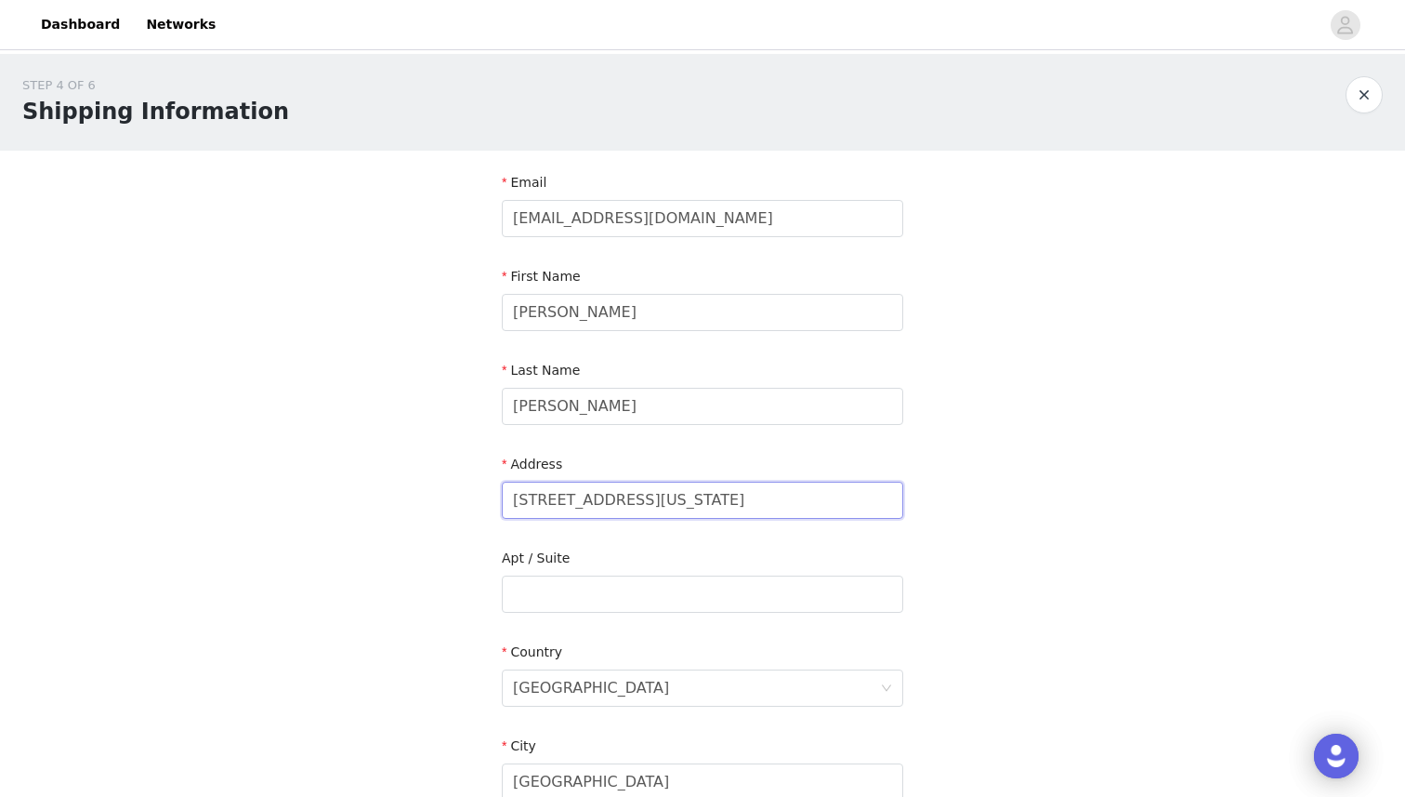
click at [555, 499] on input "[STREET_ADDRESS][US_STATE]" at bounding box center [703, 499] width 402 height 37
type input "[STREET_ADDRESS][PERSON_NAME]"
type input "2488773633"
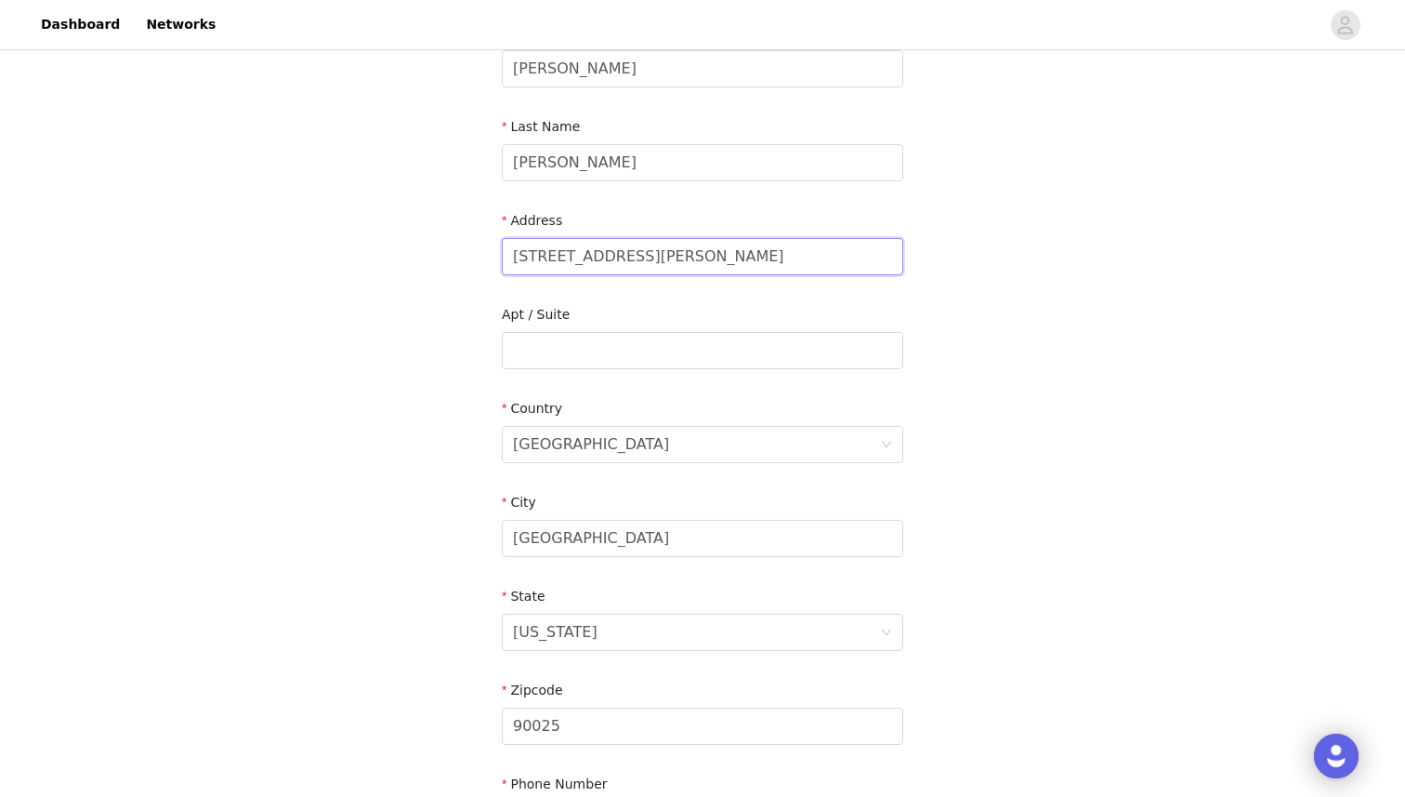
scroll to position [251, 0]
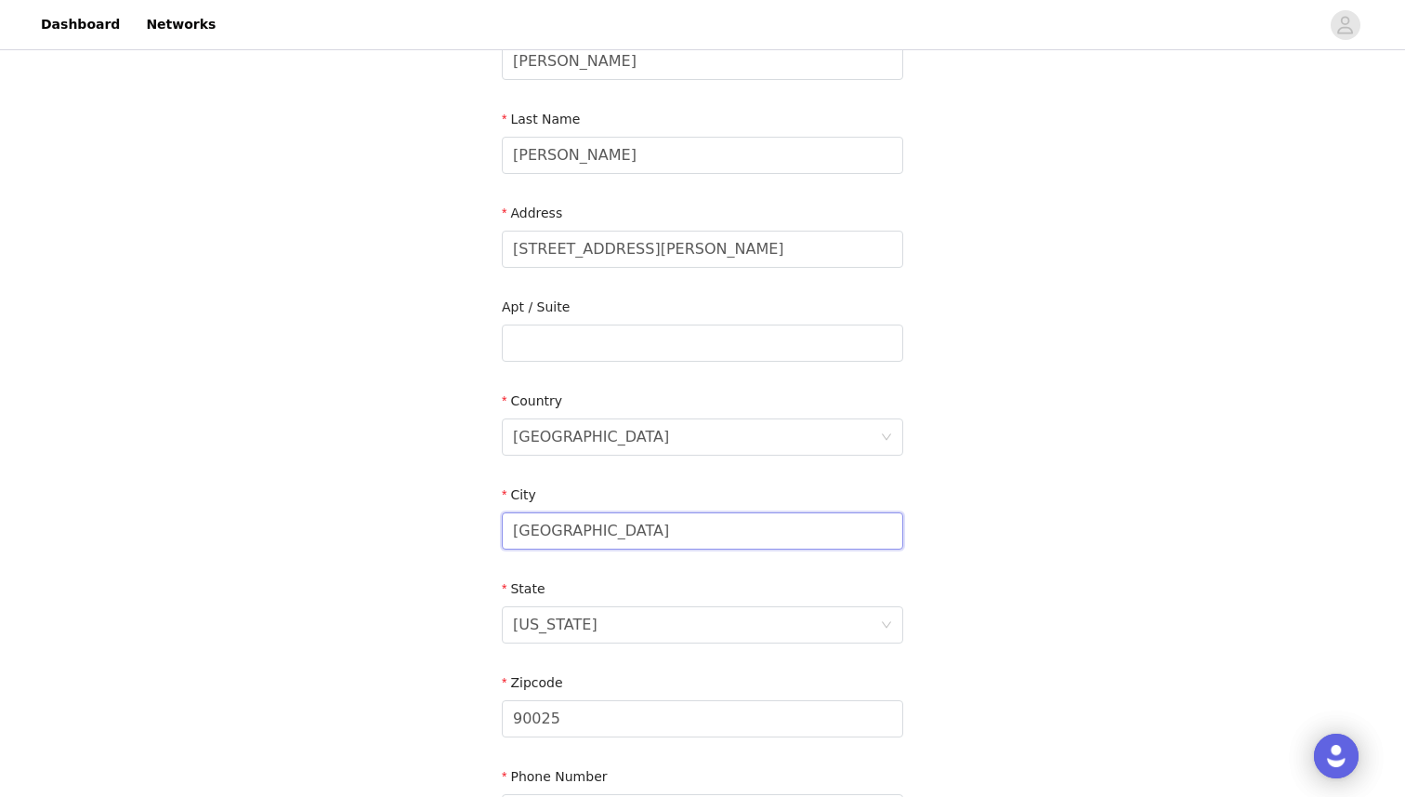
click at [616, 533] on input "[GEOGRAPHIC_DATA]" at bounding box center [703, 530] width 402 height 37
type input "[GEOGRAPHIC_DATA]"
click at [592, 718] on input "90025" at bounding box center [703, 718] width 402 height 37
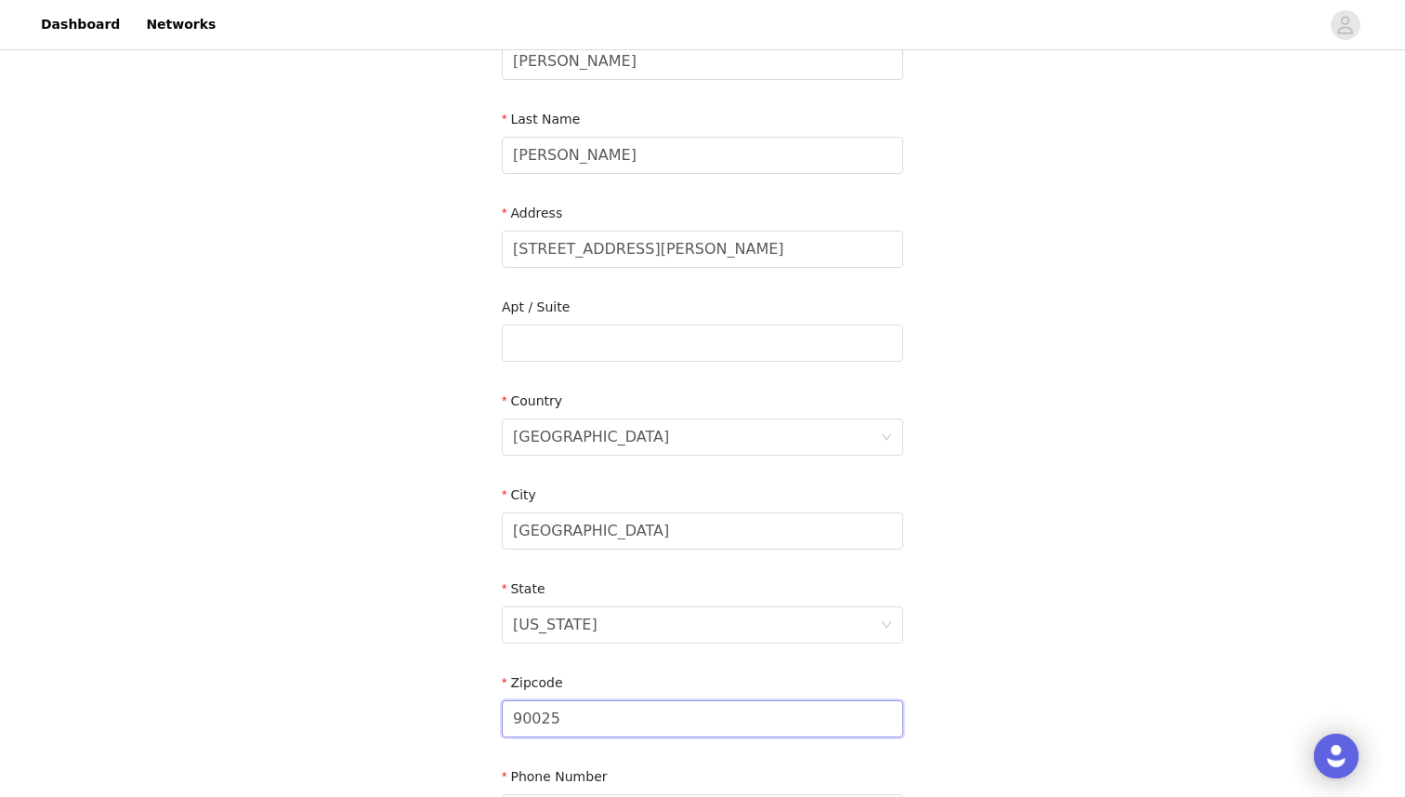
click at [592, 718] on input "90025" at bounding box center [703, 718] width 402 height 37
type input "90291"
click at [733, 496] on div "City" at bounding box center [703, 498] width 402 height 27
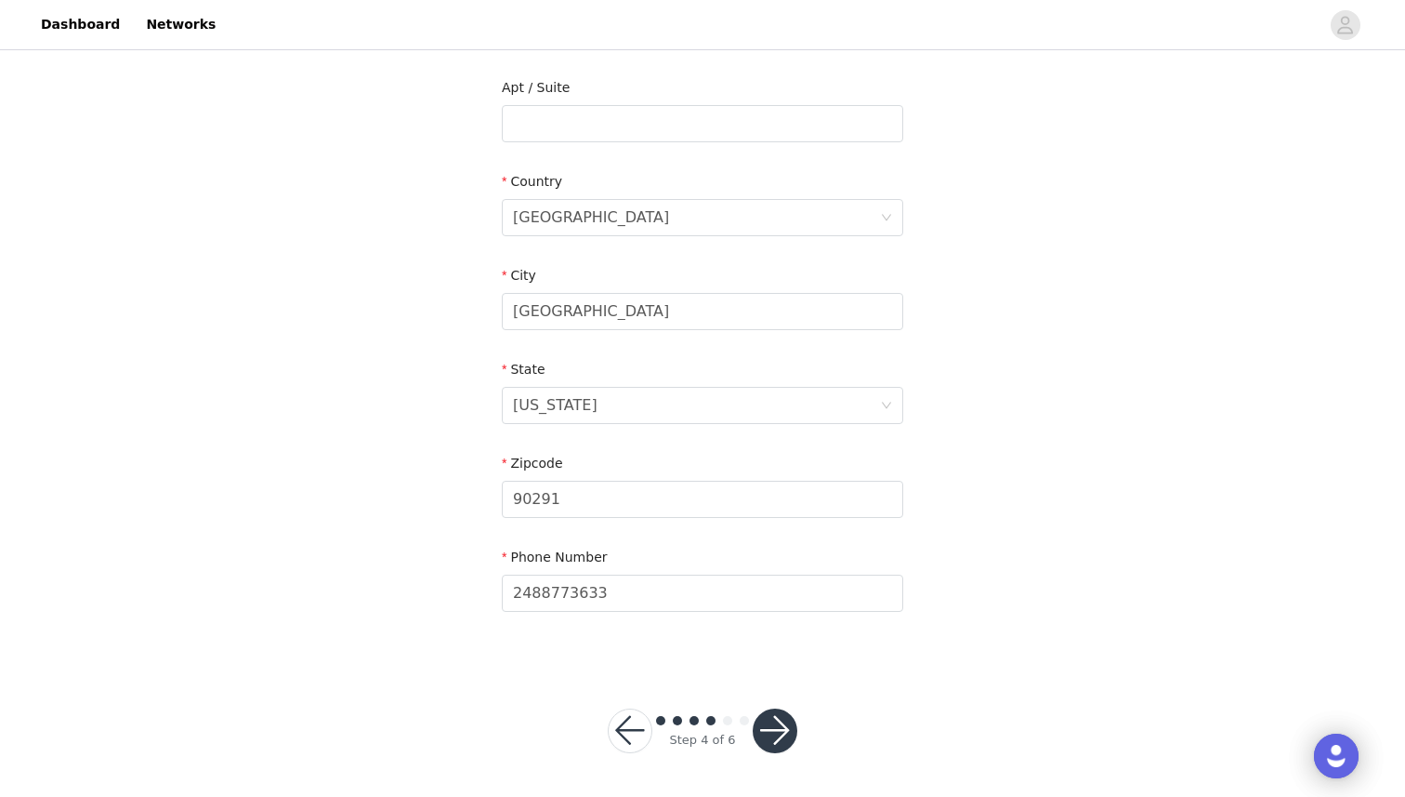
click at [773, 718] on button "button" at bounding box center [775, 730] width 45 height 45
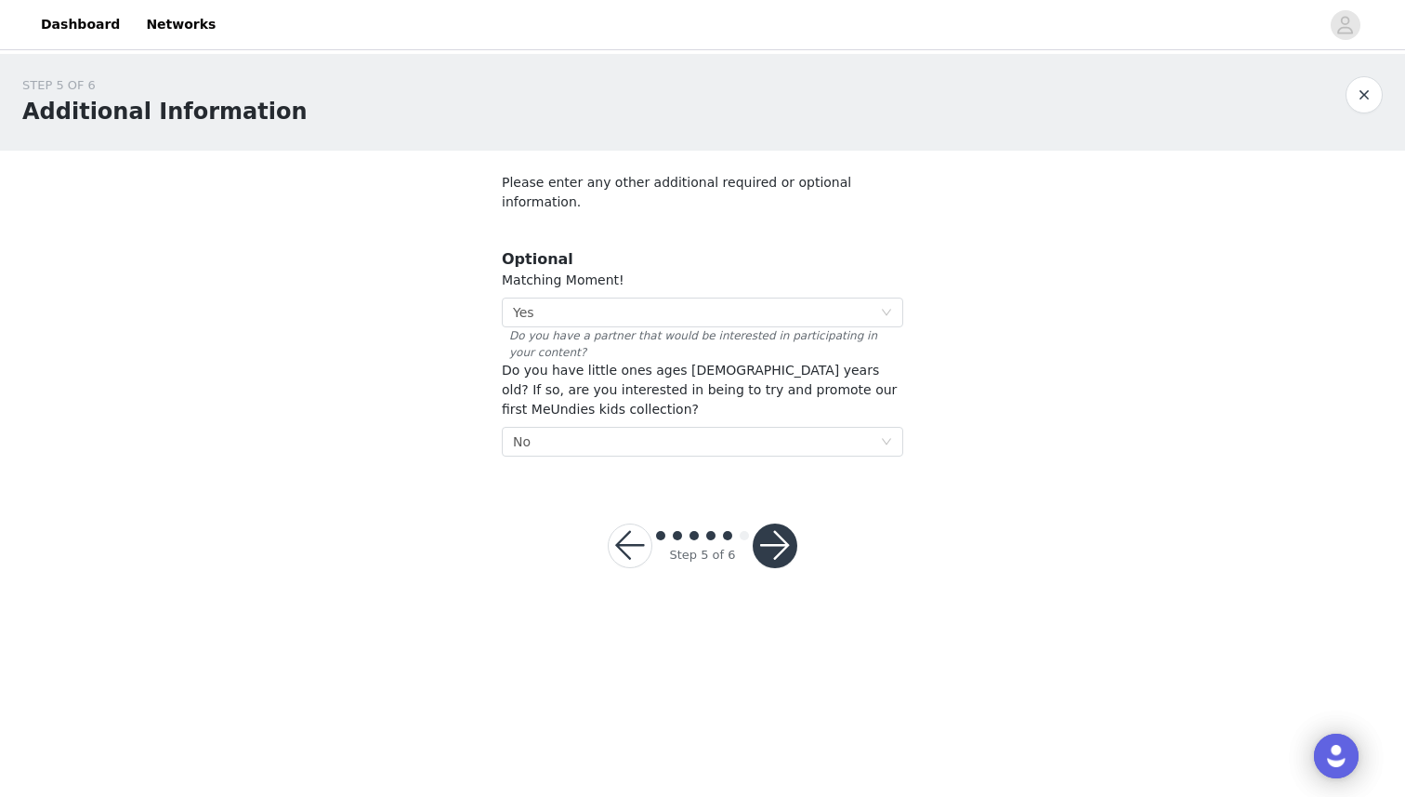
click at [776, 537] on button "button" at bounding box center [775, 545] width 45 height 45
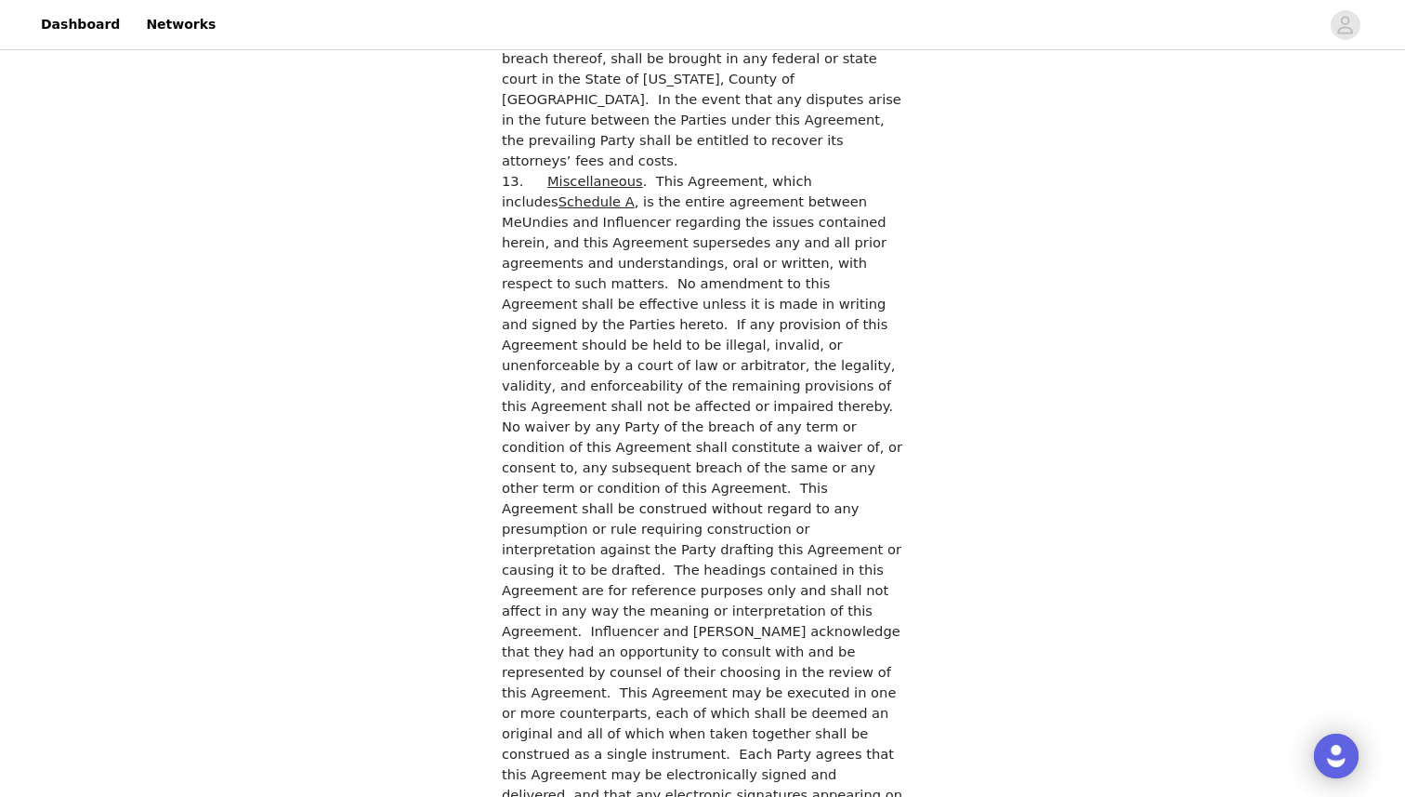
scroll to position [5199, 0]
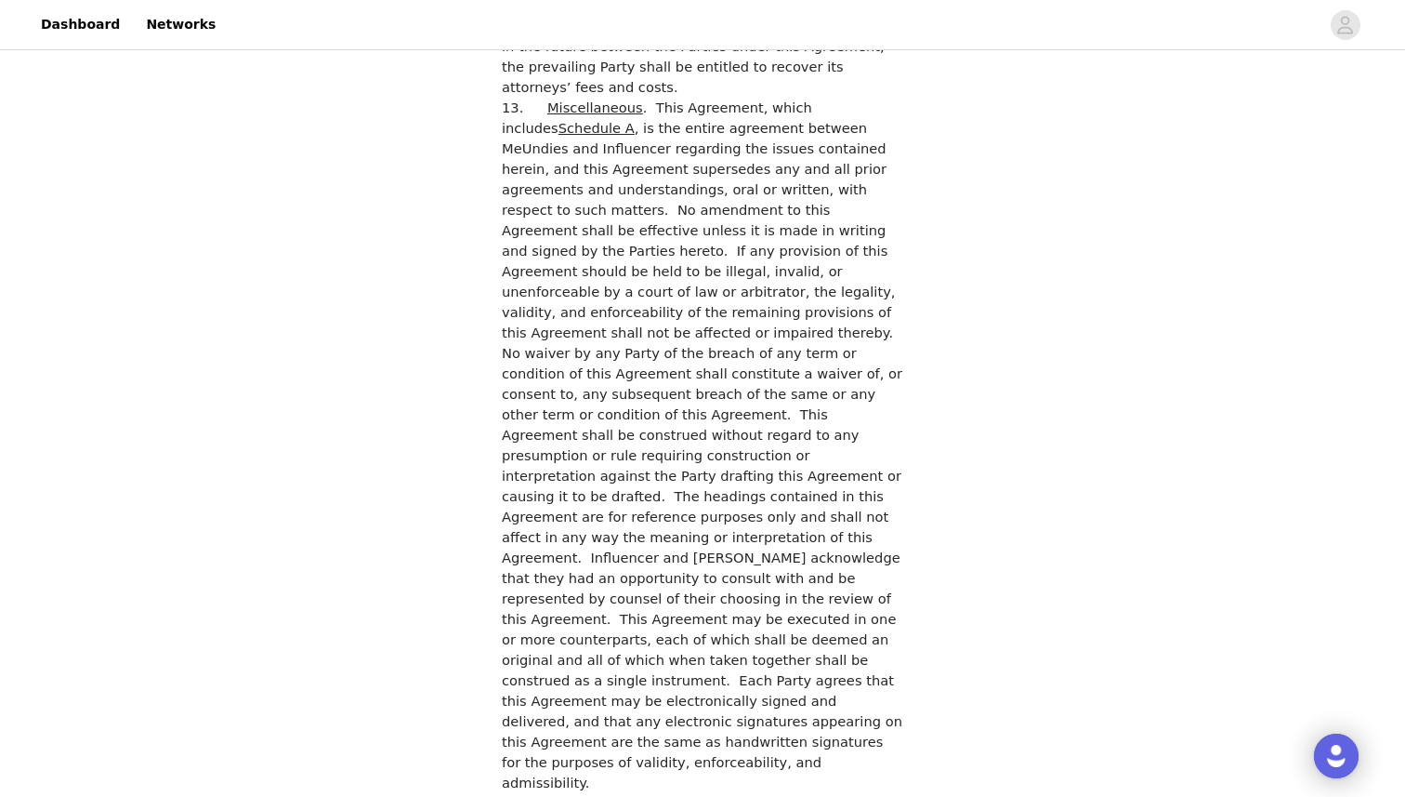
checkbox input "true"
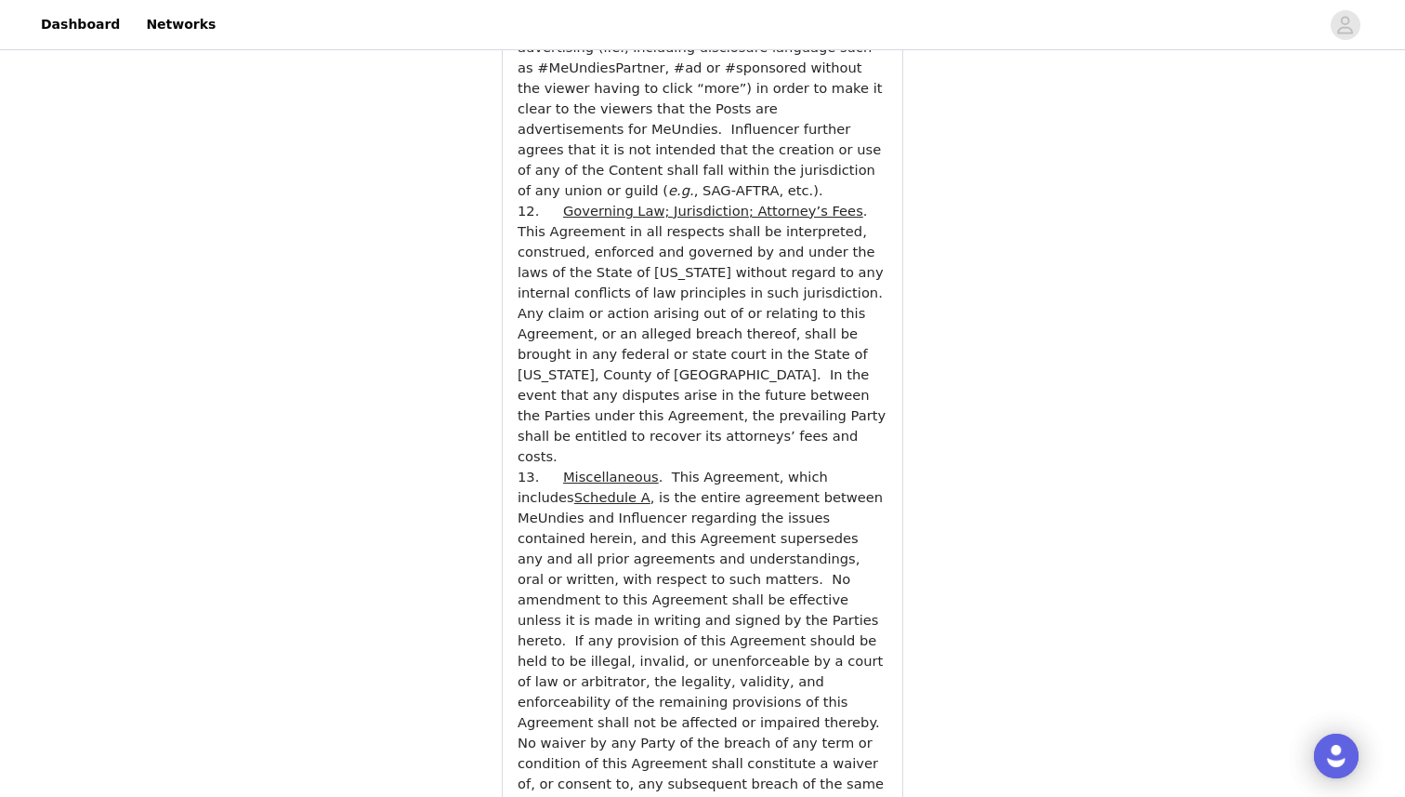
scroll to position [6801, 0]
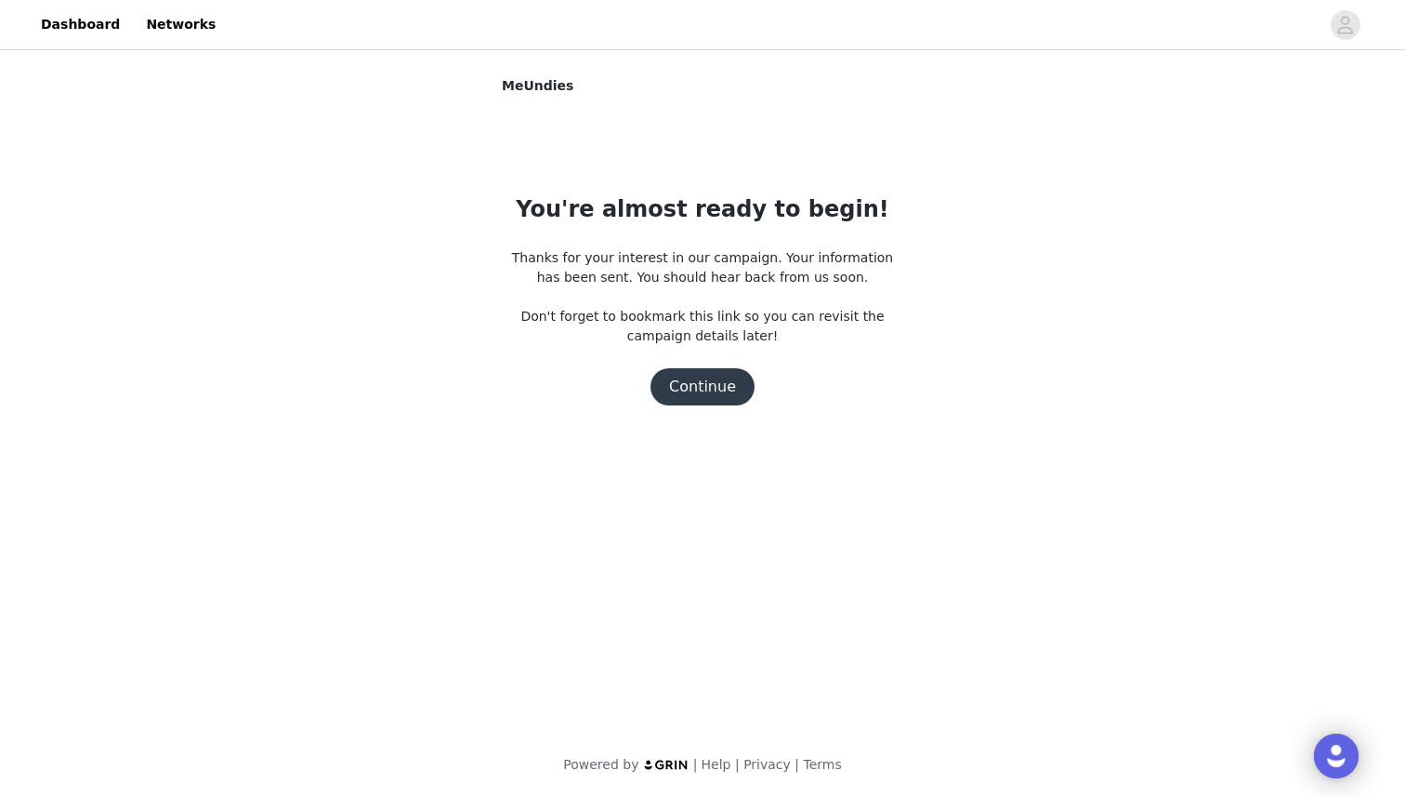
scroll to position [0, 0]
click at [716, 382] on button "Continue" at bounding box center [703, 386] width 104 height 37
